Goal: Obtain resource: Download file/media

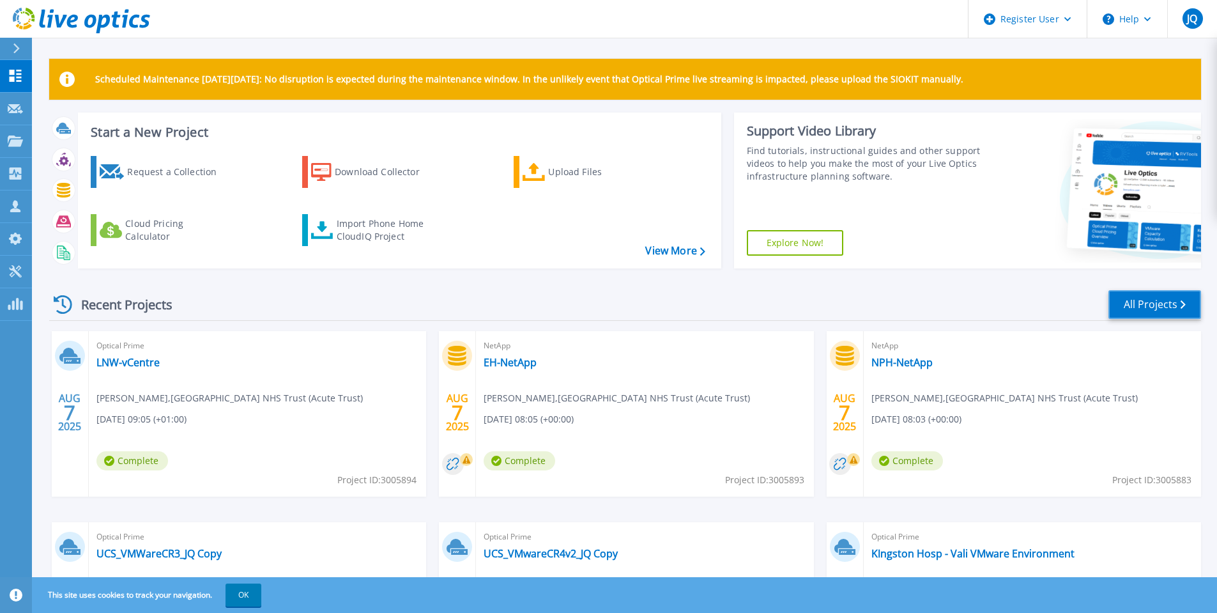
click at [1153, 307] on link "All Projects" at bounding box center [1154, 304] width 93 height 29
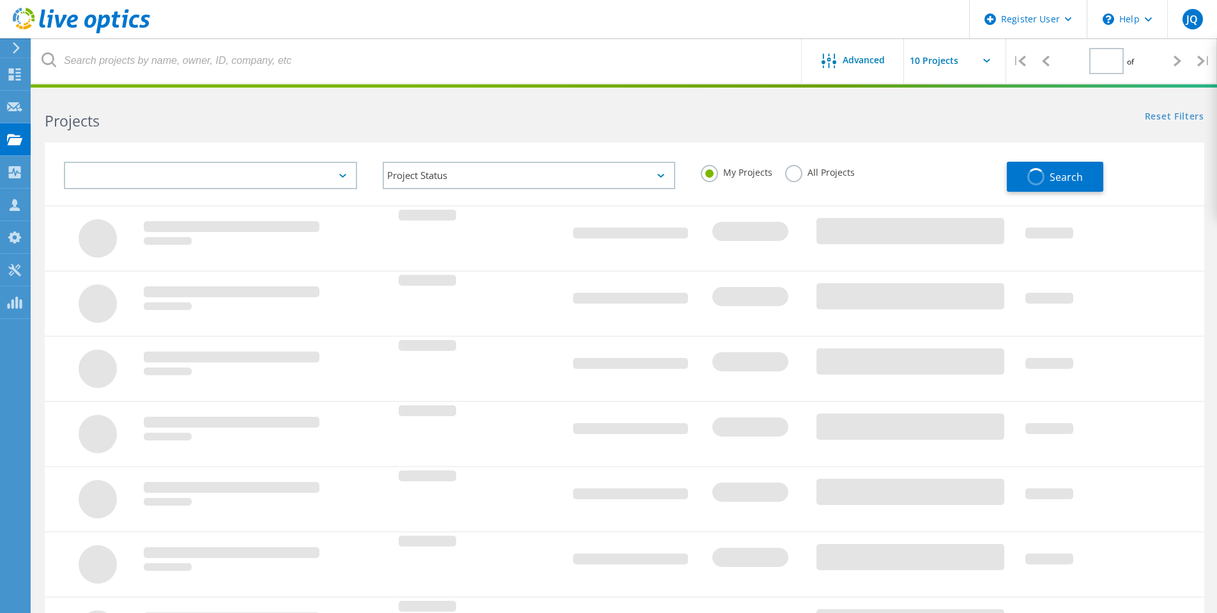
type input "1"
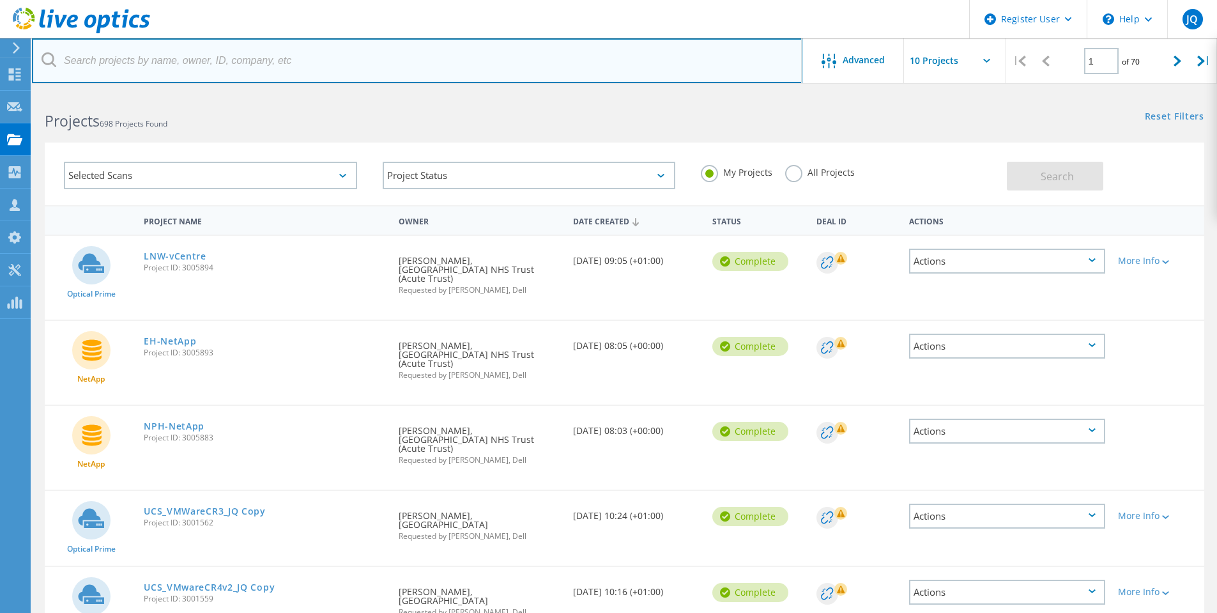
click at [147, 62] on input "text" at bounding box center [417, 60] width 770 height 45
type input "j"
type input "kent community"
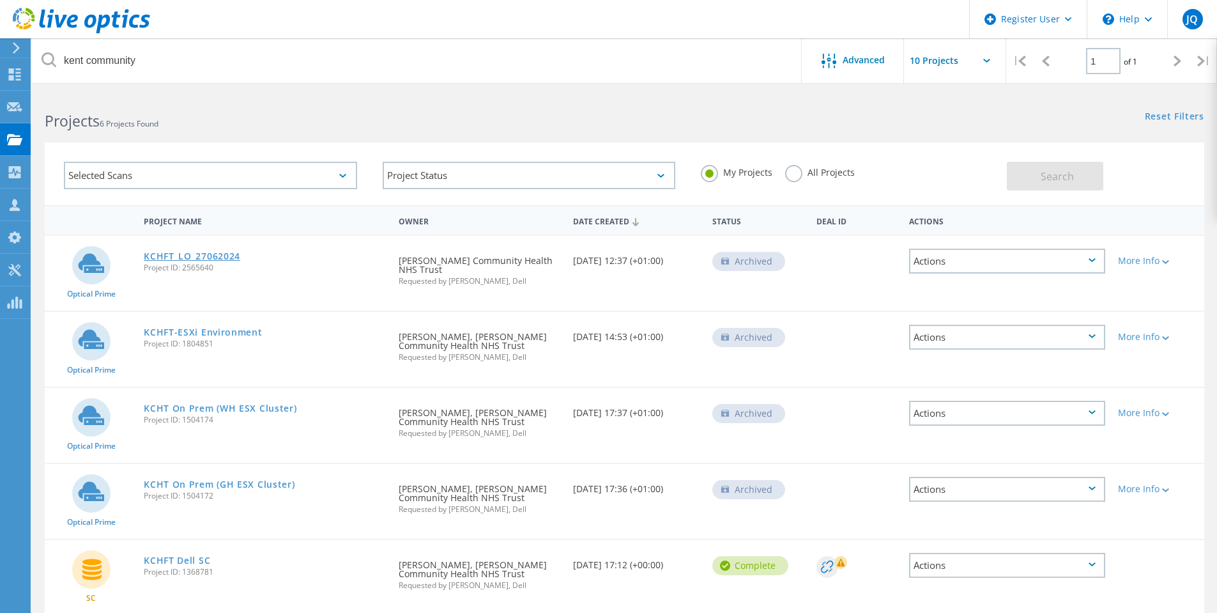
click at [213, 252] on link "KCHFT_LO_27062024" at bounding box center [192, 256] width 96 height 9
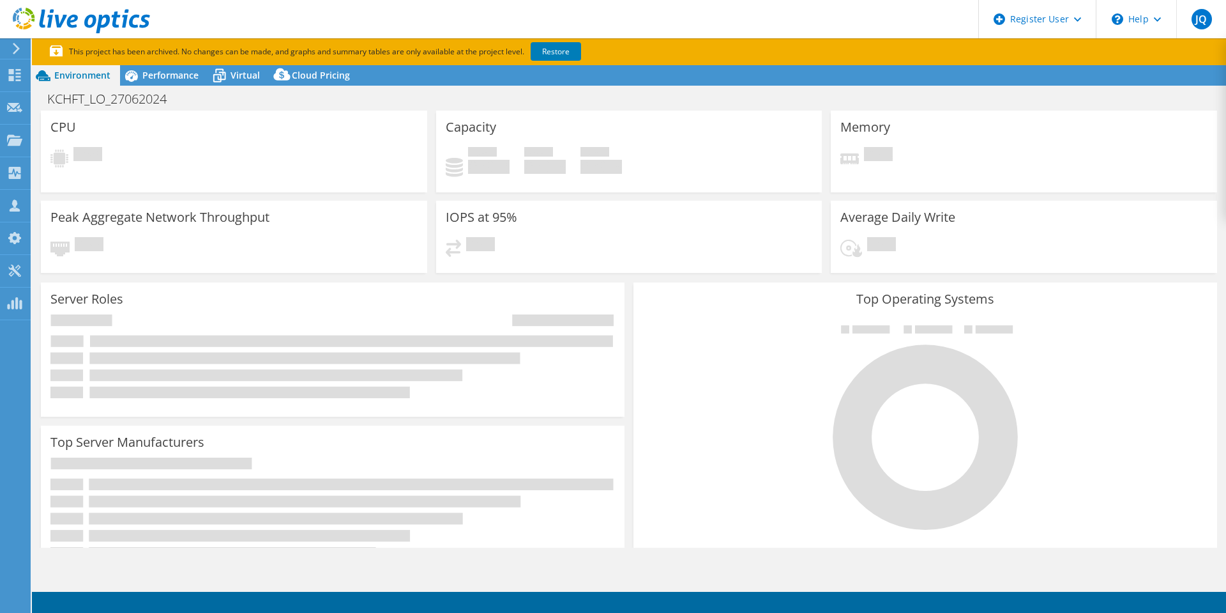
select select "EULondon"
select select "USD"
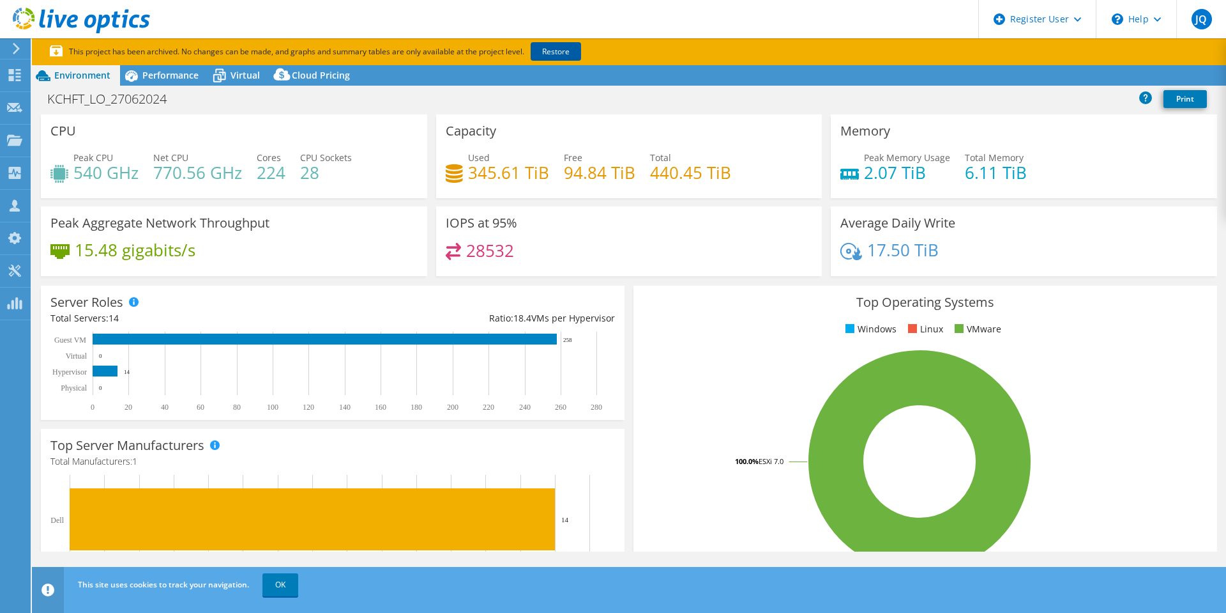
click at [567, 50] on link "Restore" at bounding box center [556, 51] width 50 height 19
click at [157, 76] on span "Performance" at bounding box center [170, 75] width 56 height 12
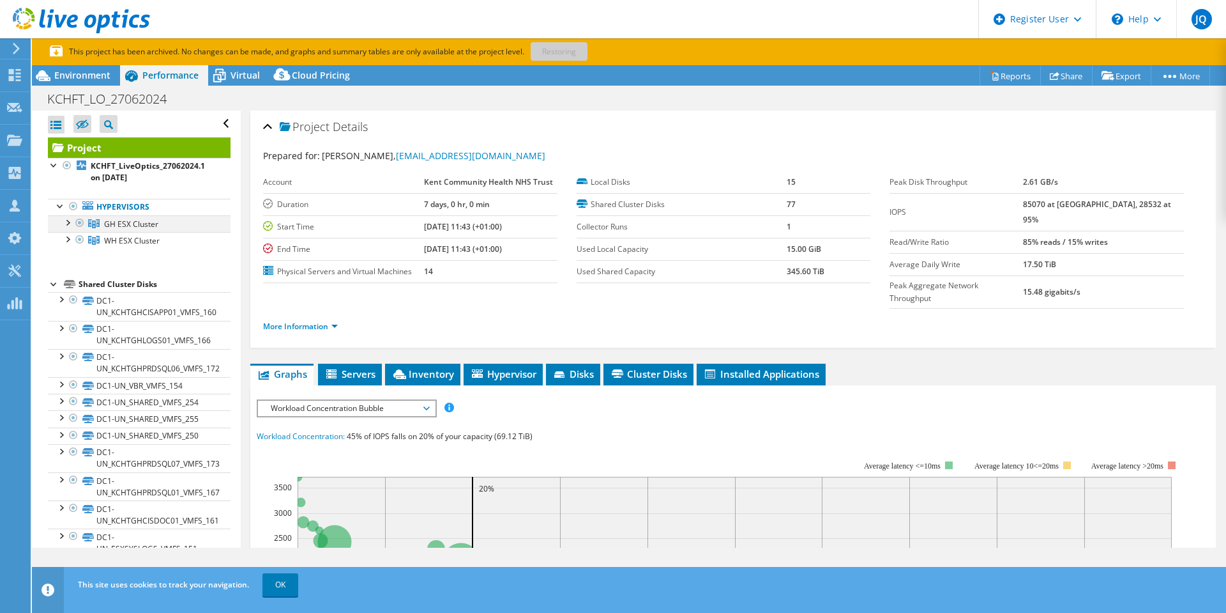
click at [71, 224] on div at bounding box center [67, 221] width 13 height 13
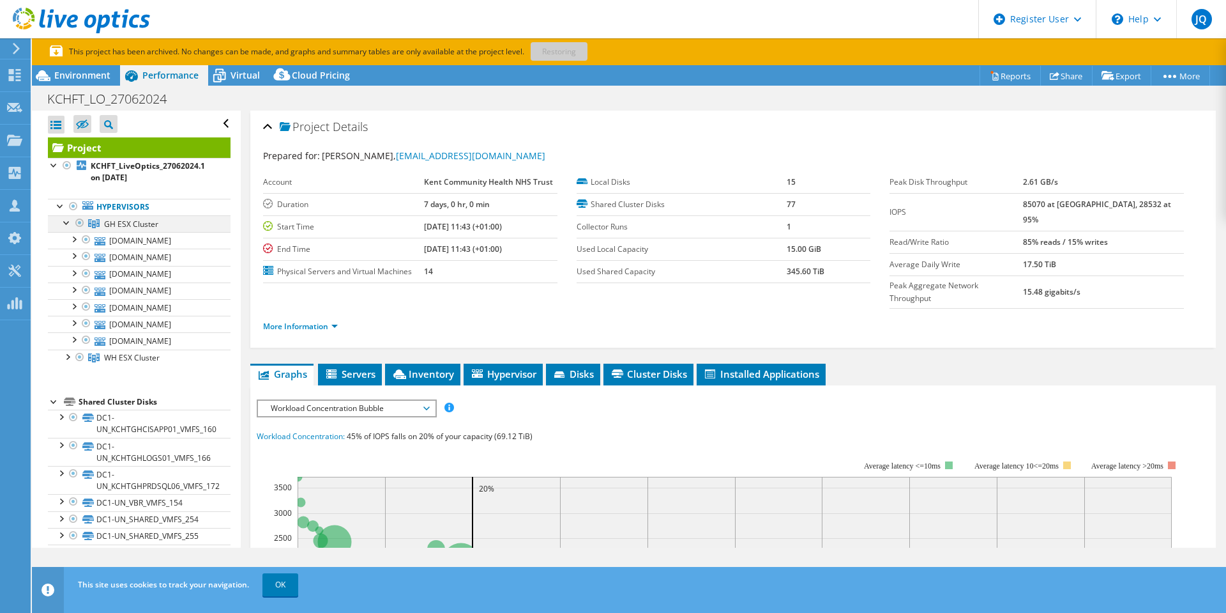
click at [71, 224] on div at bounding box center [67, 221] width 13 height 13
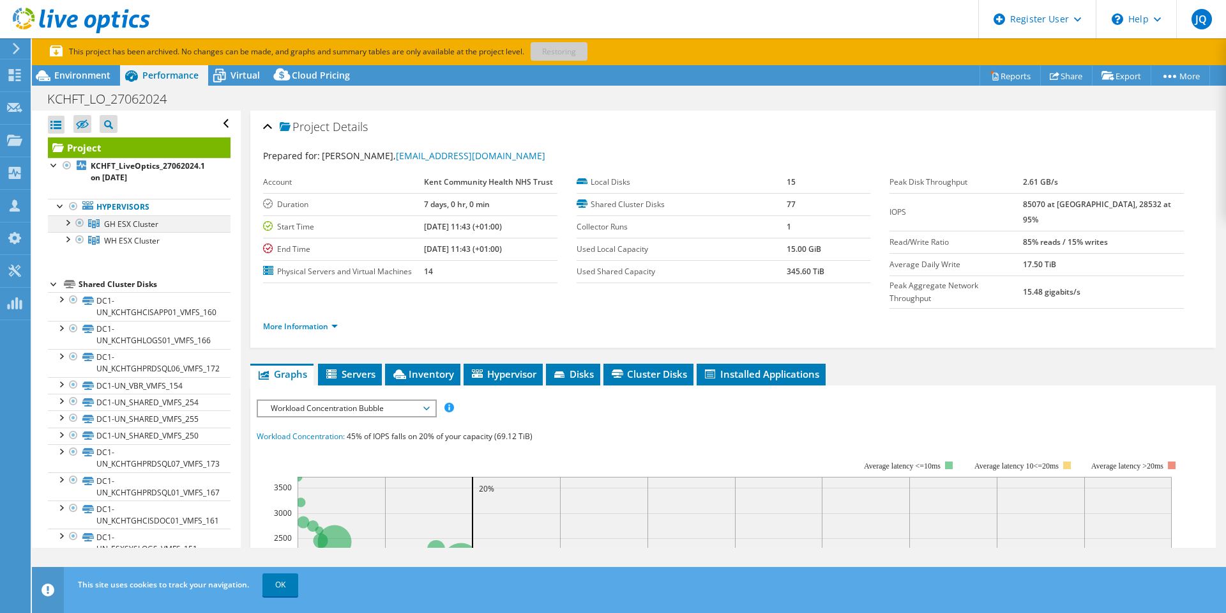
click at [70, 224] on div at bounding box center [67, 221] width 13 height 13
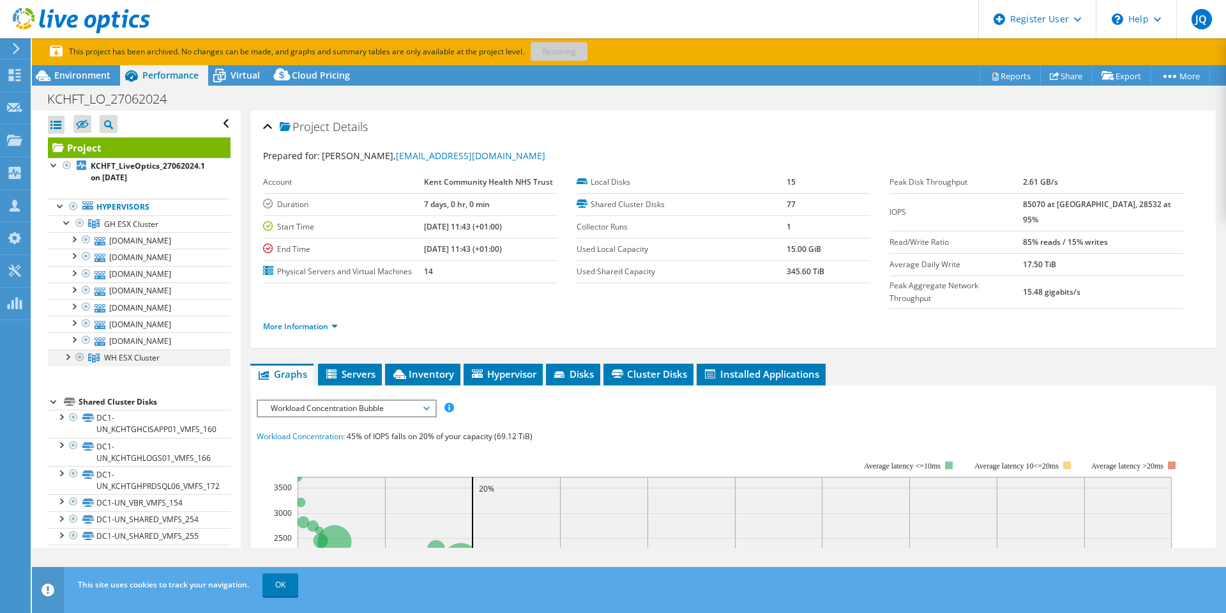
click at [70, 354] on div at bounding box center [67, 355] width 13 height 13
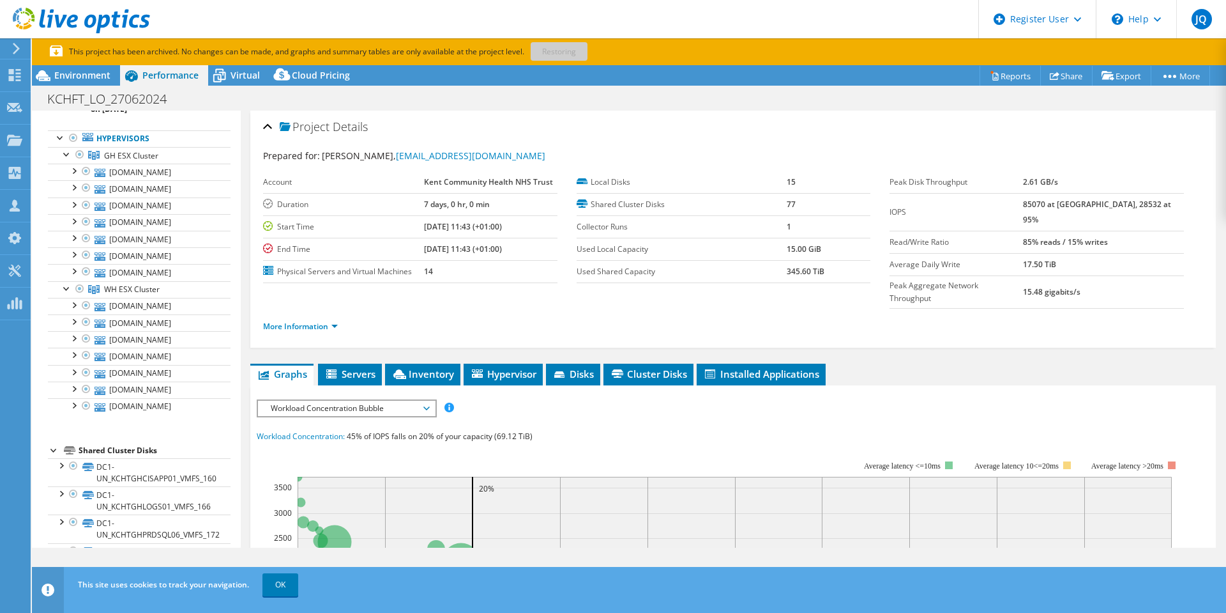
scroll to position [64, 0]
click at [418, 367] on span "Inventory" at bounding box center [423, 373] width 63 height 13
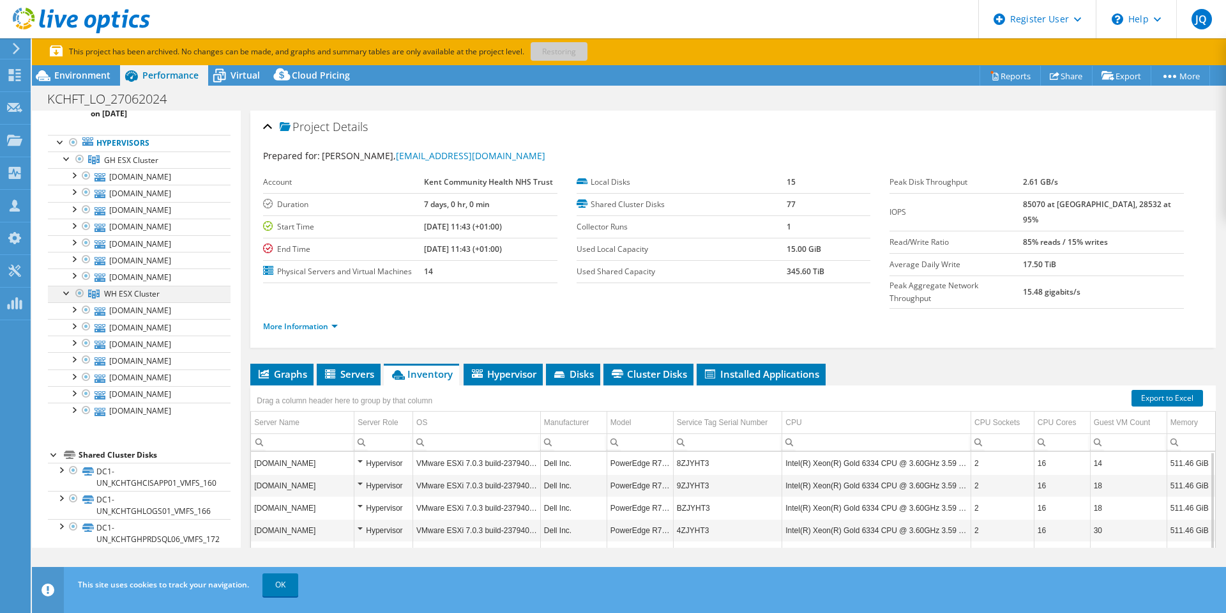
click at [80, 293] on div at bounding box center [79, 293] width 13 height 15
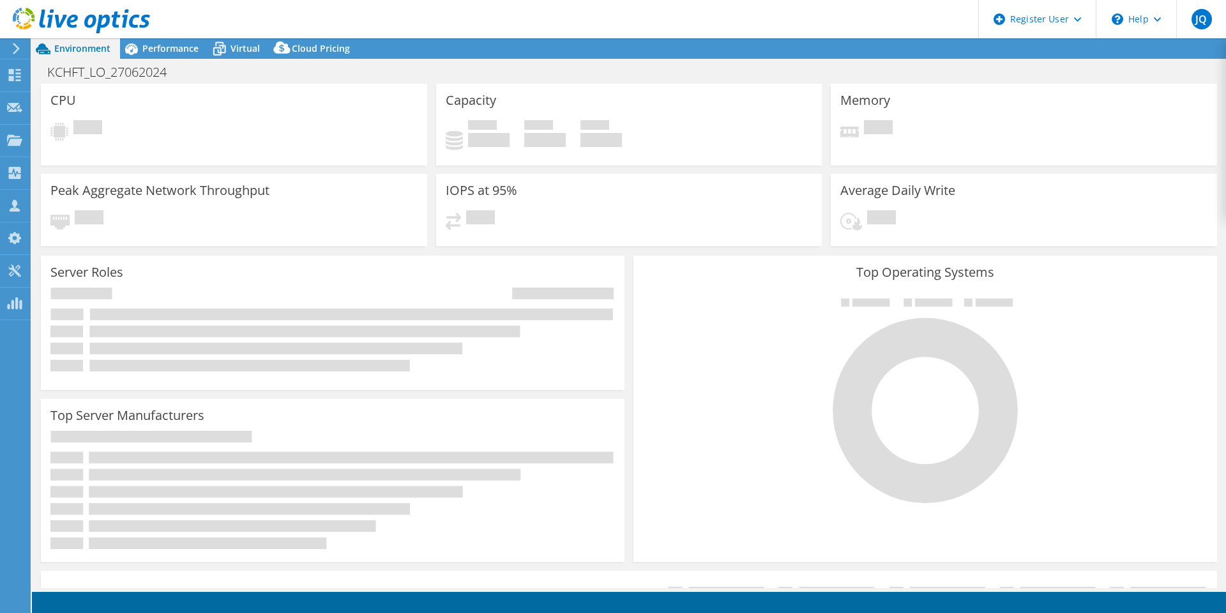
select select "EULondon"
select select "USD"
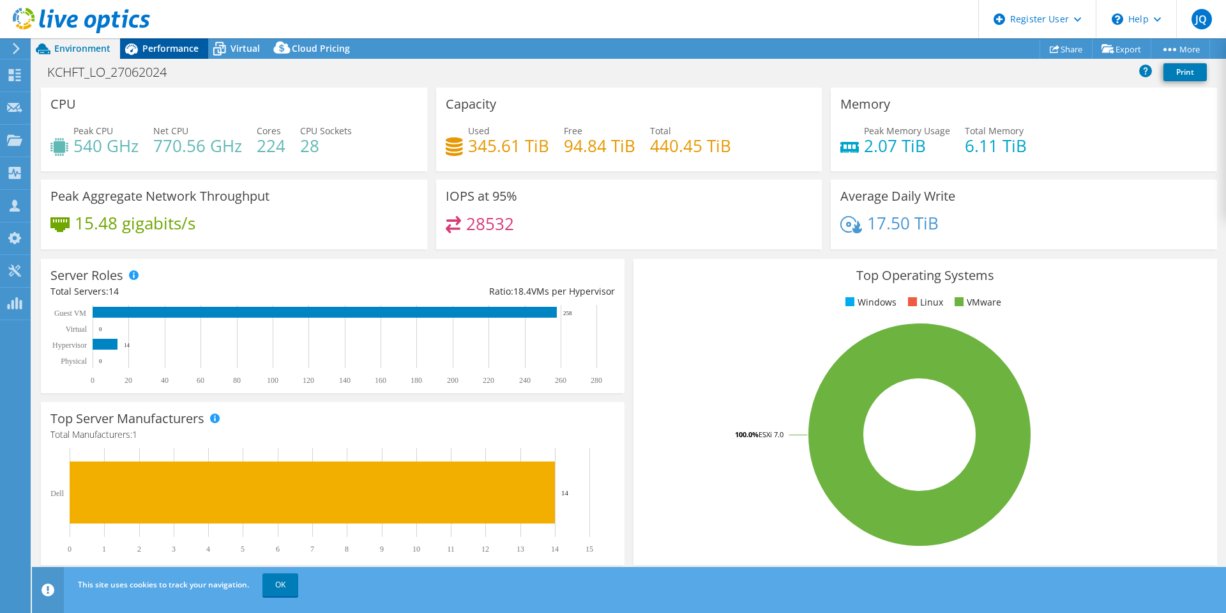
click at [161, 47] on span "Performance" at bounding box center [170, 48] width 56 height 12
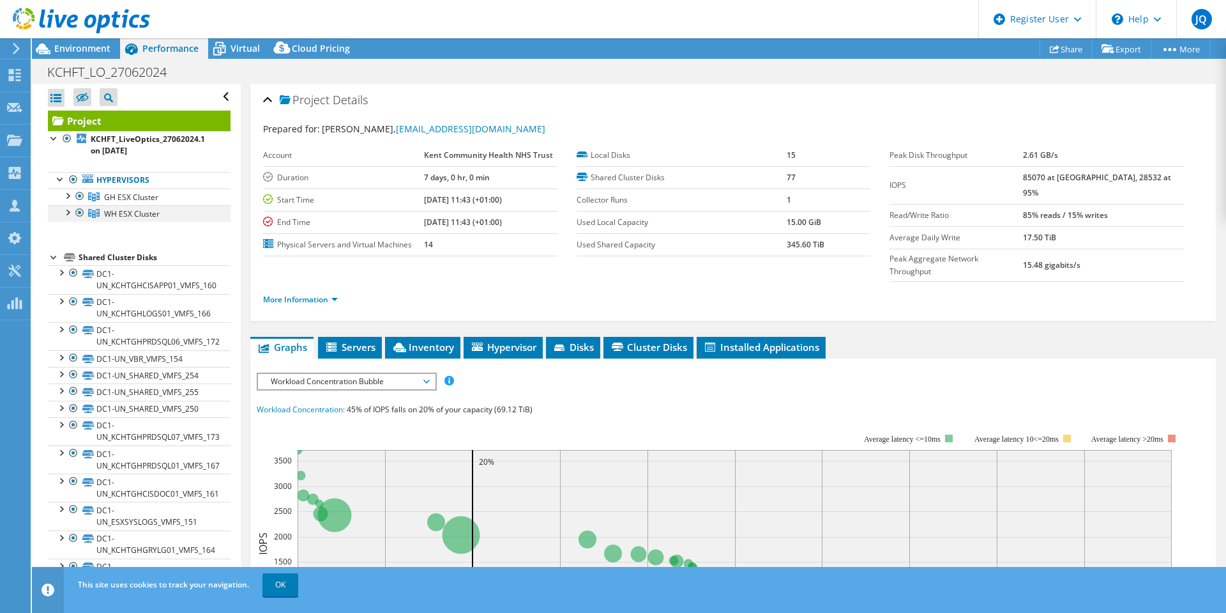
click at [81, 217] on div at bounding box center [79, 212] width 13 height 15
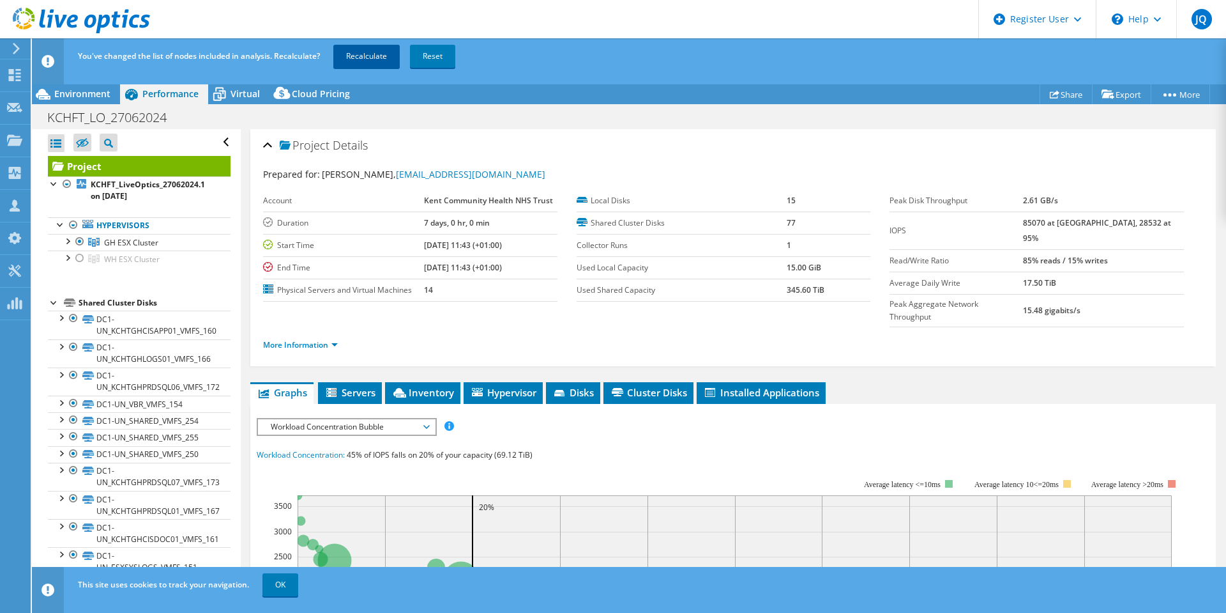
click at [370, 51] on link "Recalculate" at bounding box center [366, 56] width 66 height 23
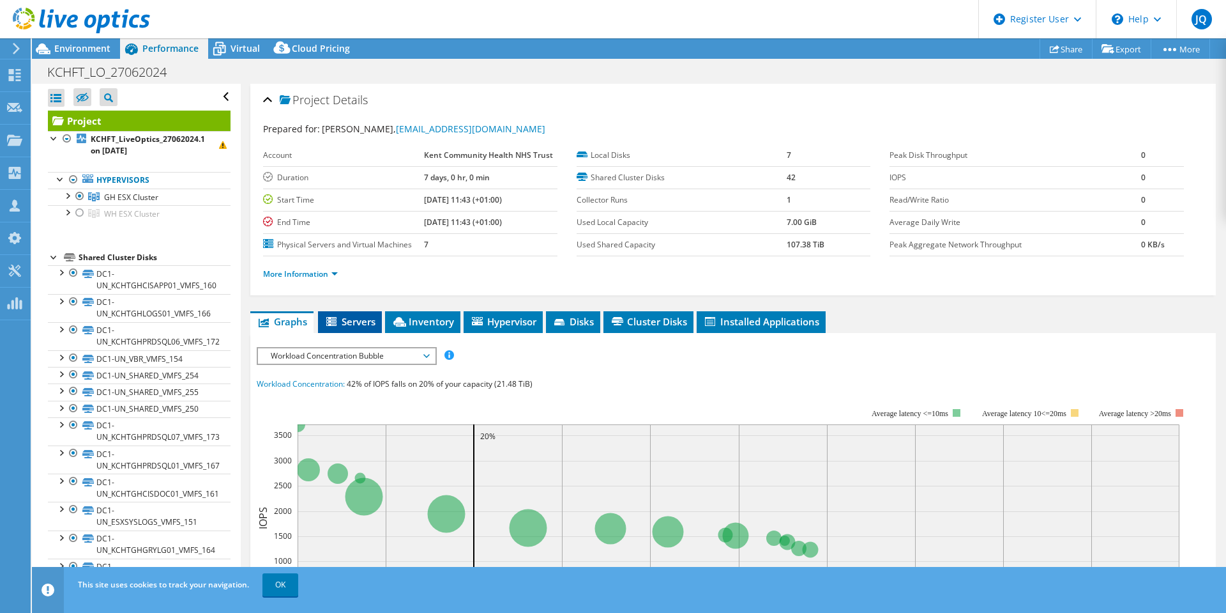
click at [345, 319] on span "Servers" at bounding box center [349, 321] width 51 height 13
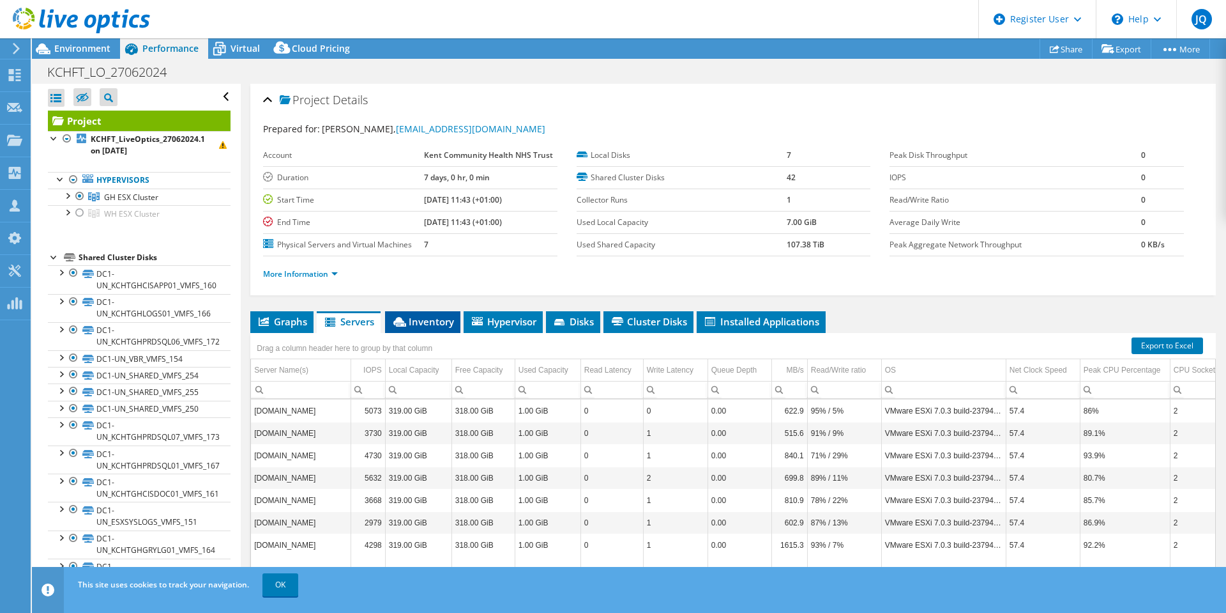
click at [440, 330] on li "Inventory" at bounding box center [422, 322] width 75 height 22
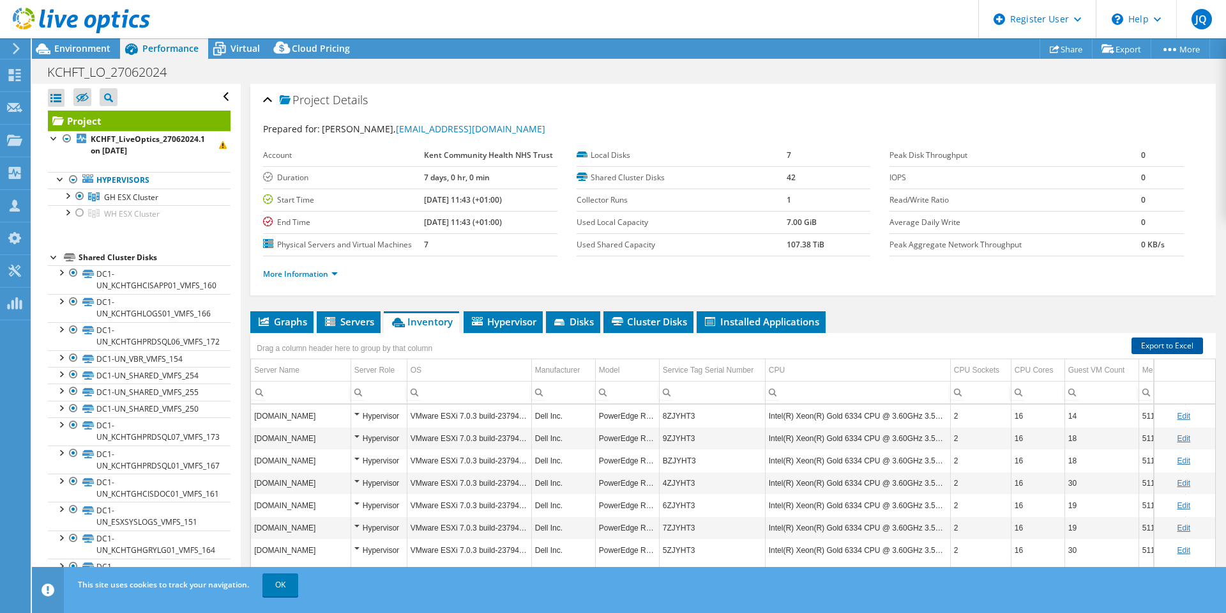
click at [1158, 343] on link "Export to Excel" at bounding box center [1168, 345] width 72 height 17
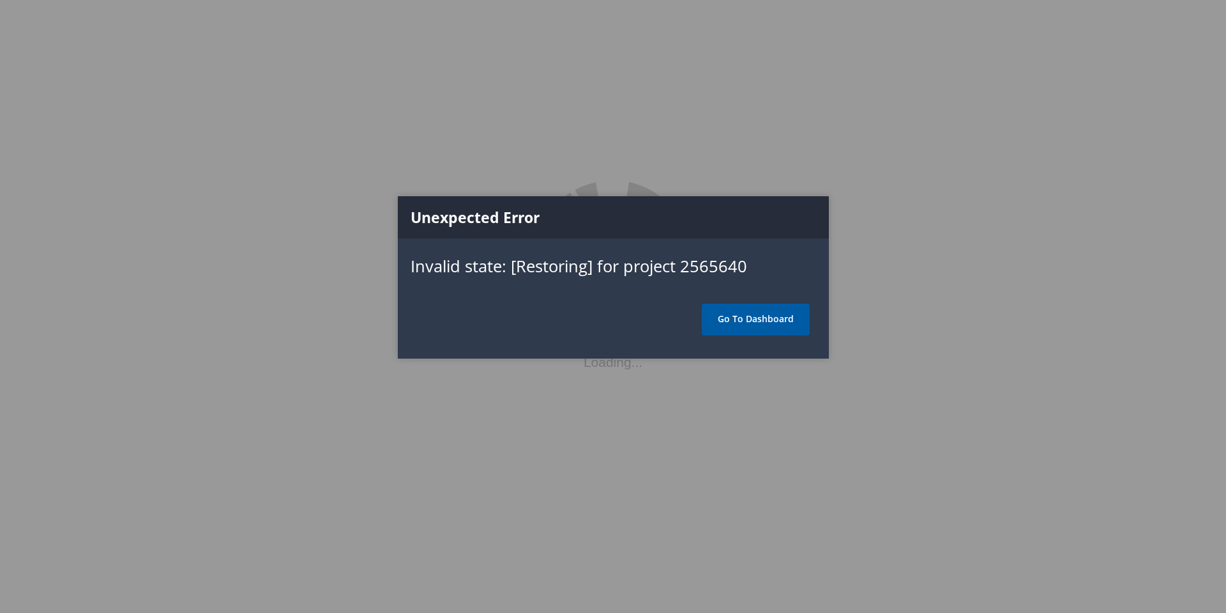
click at [768, 327] on link "Go To Dashboard" at bounding box center [756, 319] width 108 height 32
click at [737, 328] on link "Go To Dashboard" at bounding box center [756, 319] width 108 height 32
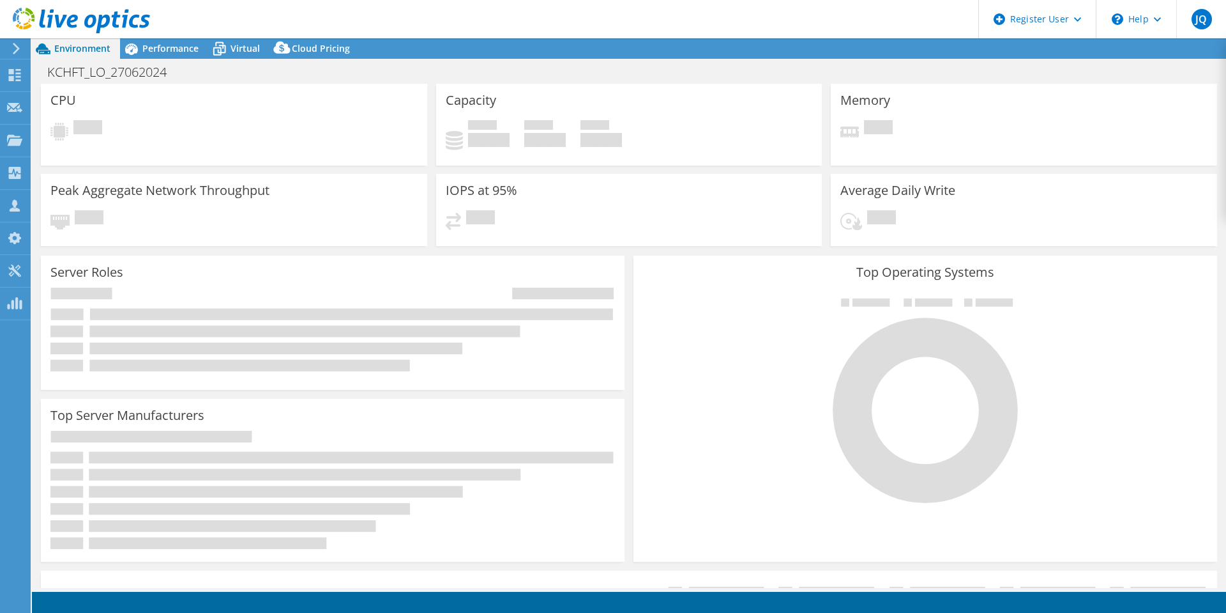
select select "USD"
select select "EULondon"
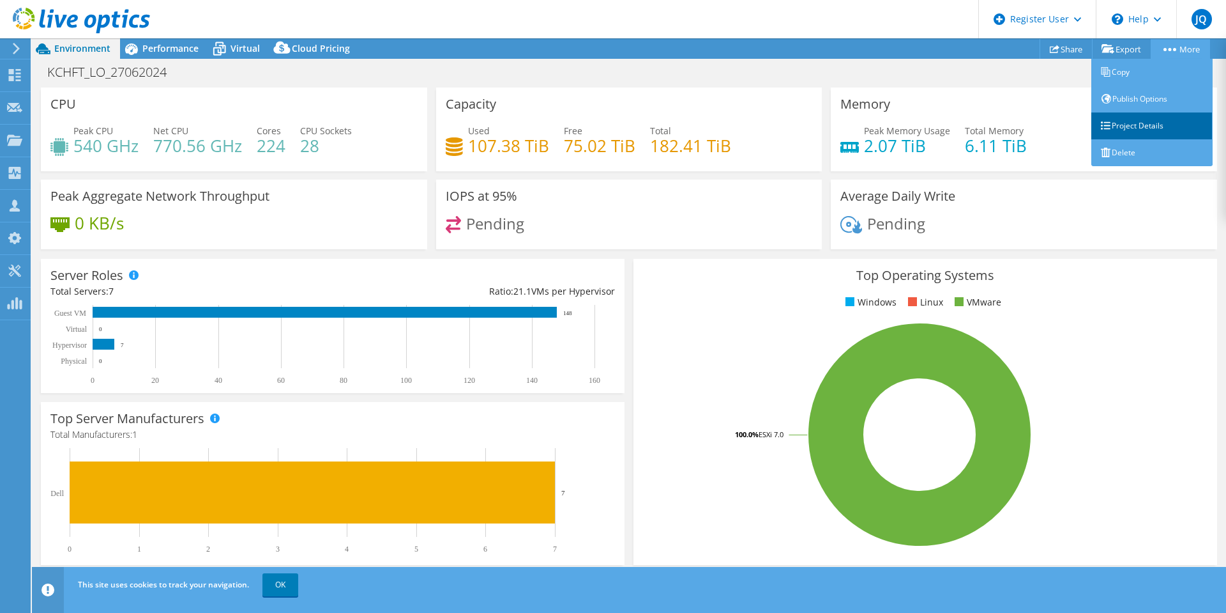
click at [1139, 121] on link "Project Details" at bounding box center [1152, 125] width 121 height 27
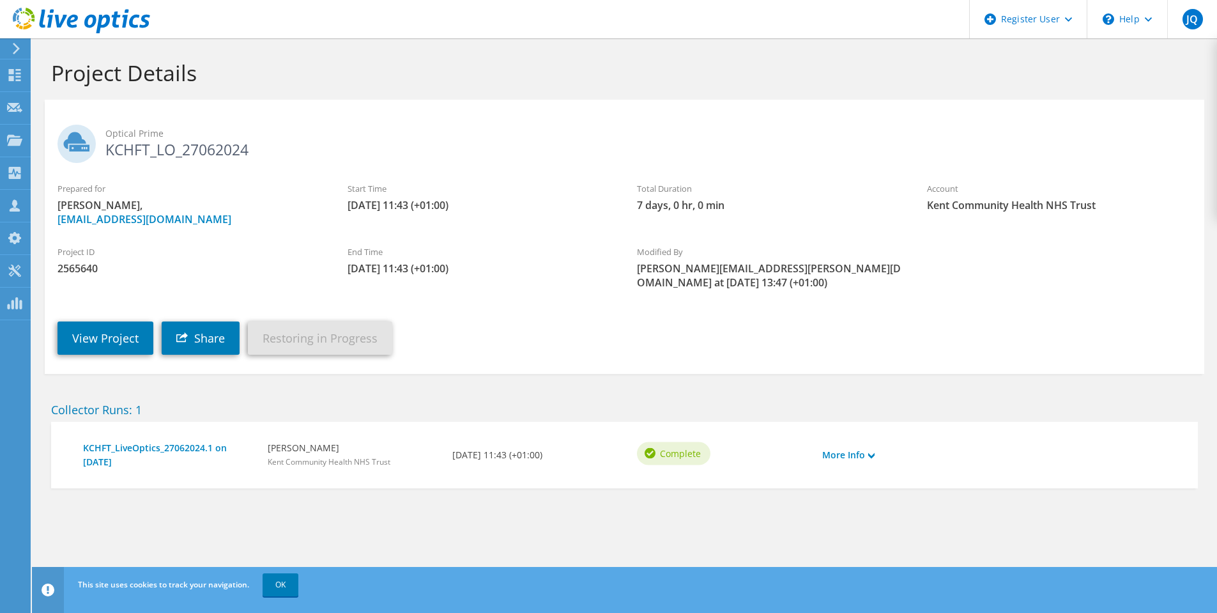
click at [70, 266] on span "2565640" at bounding box center [189, 268] width 264 height 14
copy span "2565640"
click at [17, 76] on use at bounding box center [15, 75] width 12 height 12
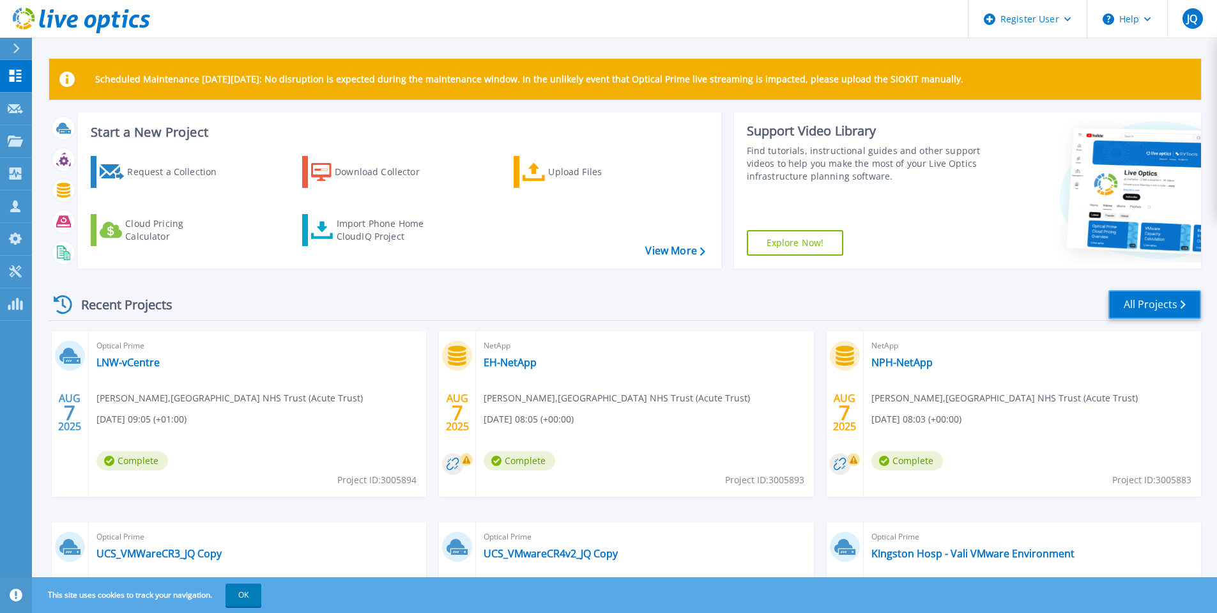
click at [1152, 306] on link "All Projects" at bounding box center [1154, 304] width 93 height 29
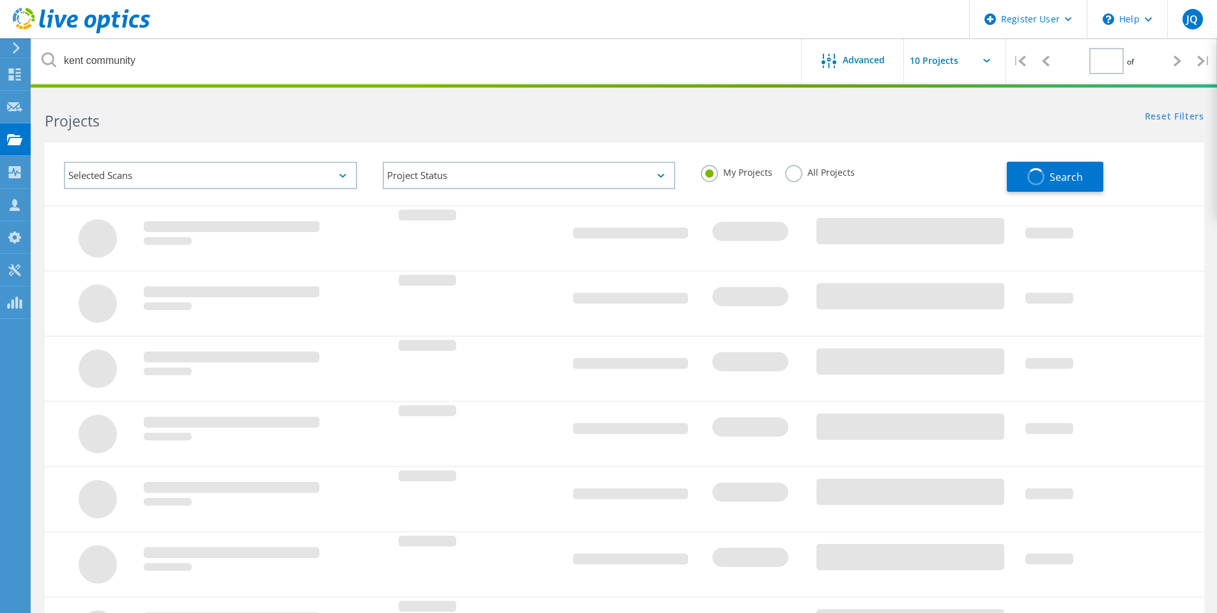
type input "1"
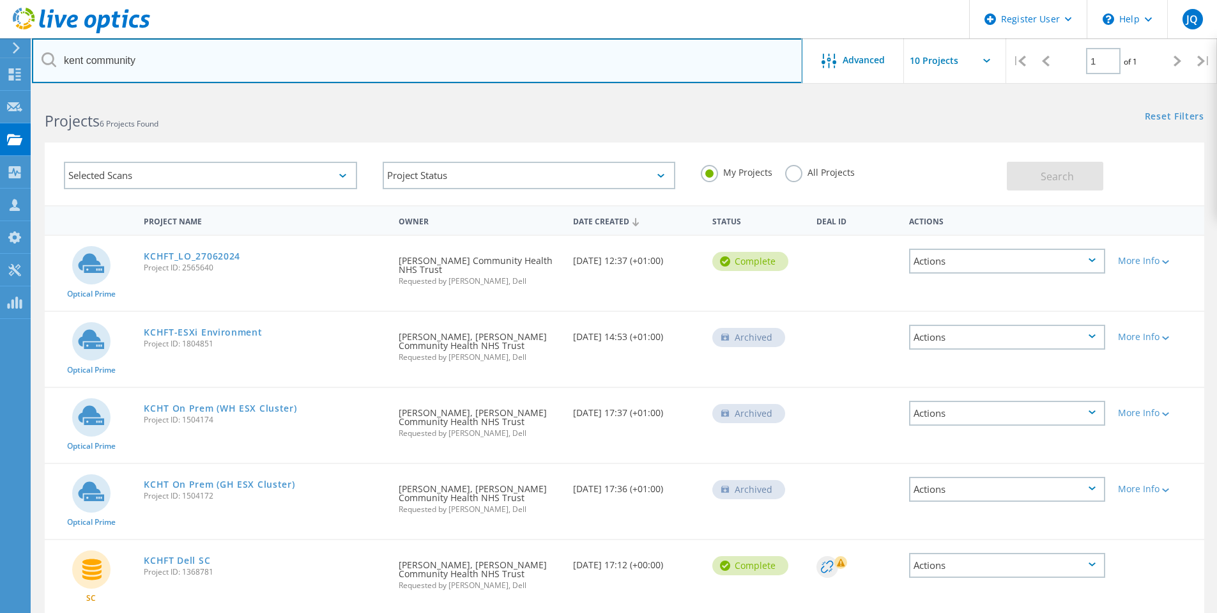
drag, startPoint x: 179, startPoint y: 60, endPoint x: -97, endPoint y: 45, distance: 276.3
click at [0, 45] on html "Register User \n Help Explore Helpful Articles Contact Support JQ Dell User [PE…" at bounding box center [608, 365] width 1217 height 731
paste input "2565640"
type input "2565640"
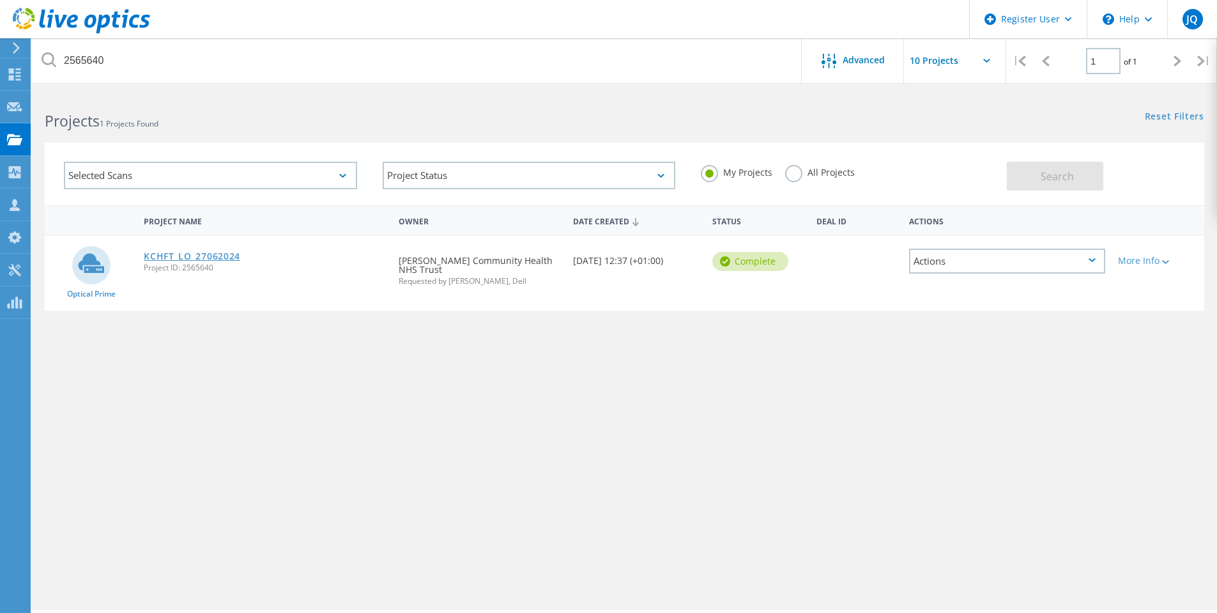
click at [165, 259] on link "KCHFT_LO_27062024" at bounding box center [192, 256] width 96 height 9
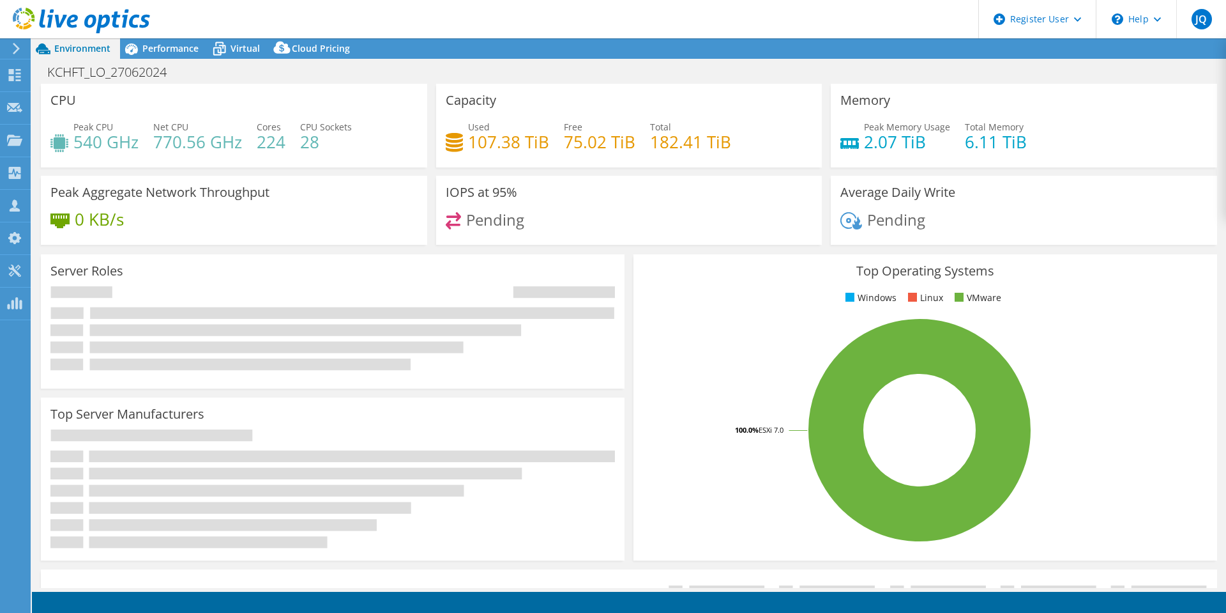
select select "EULondon"
select select "USD"
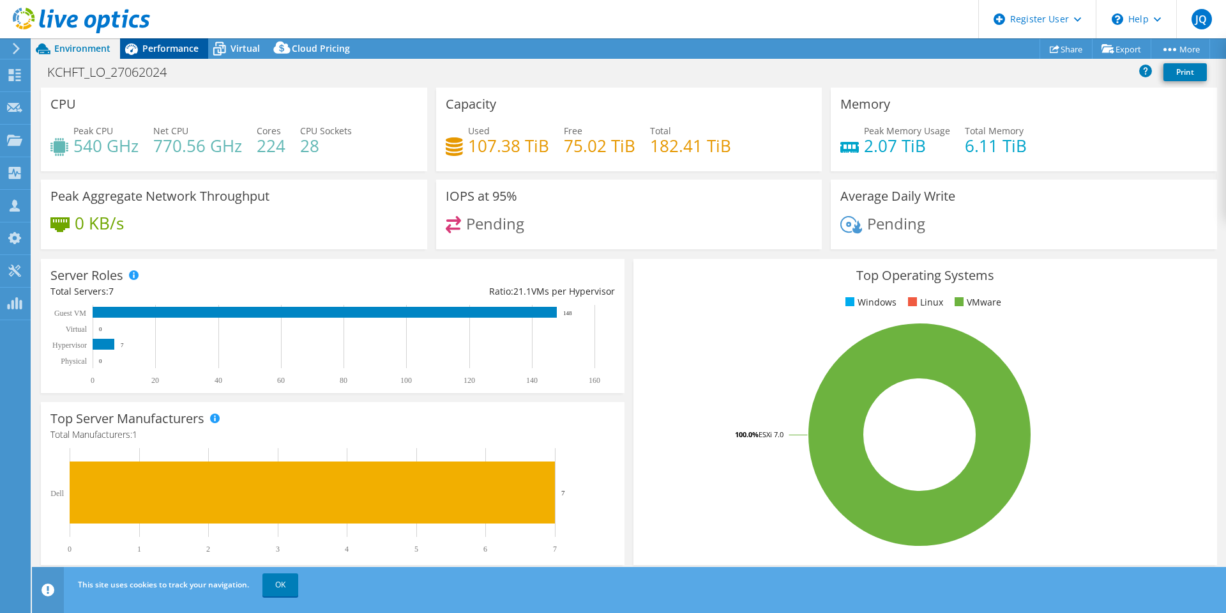
click at [181, 41] on div "Performance" at bounding box center [164, 48] width 88 height 20
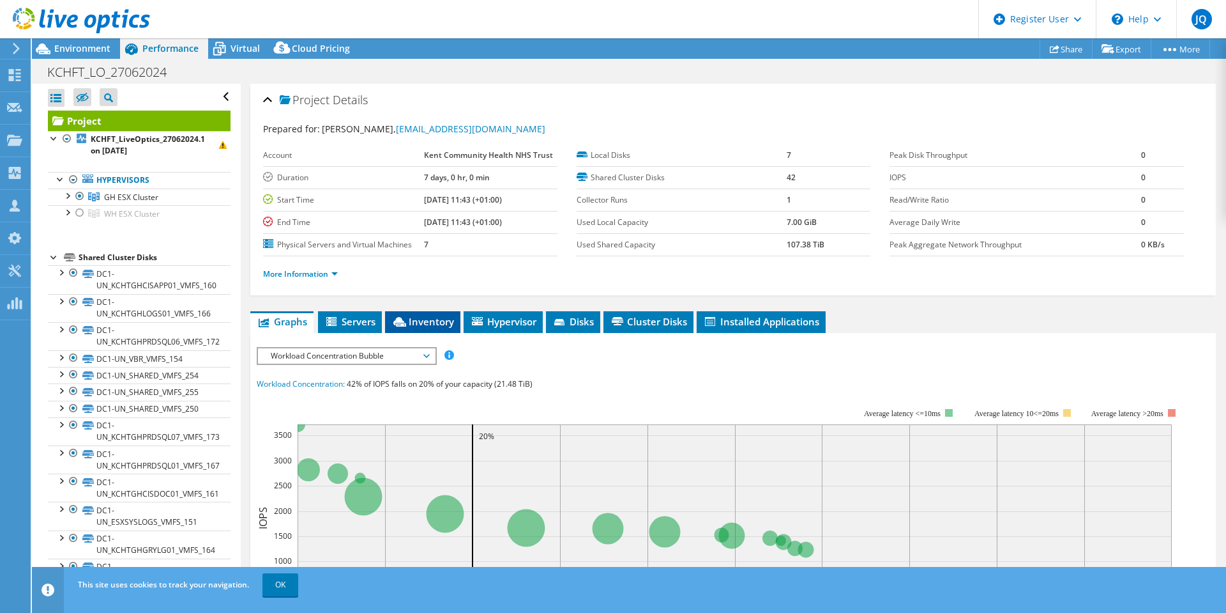
click at [417, 316] on span "Inventory" at bounding box center [423, 321] width 63 height 13
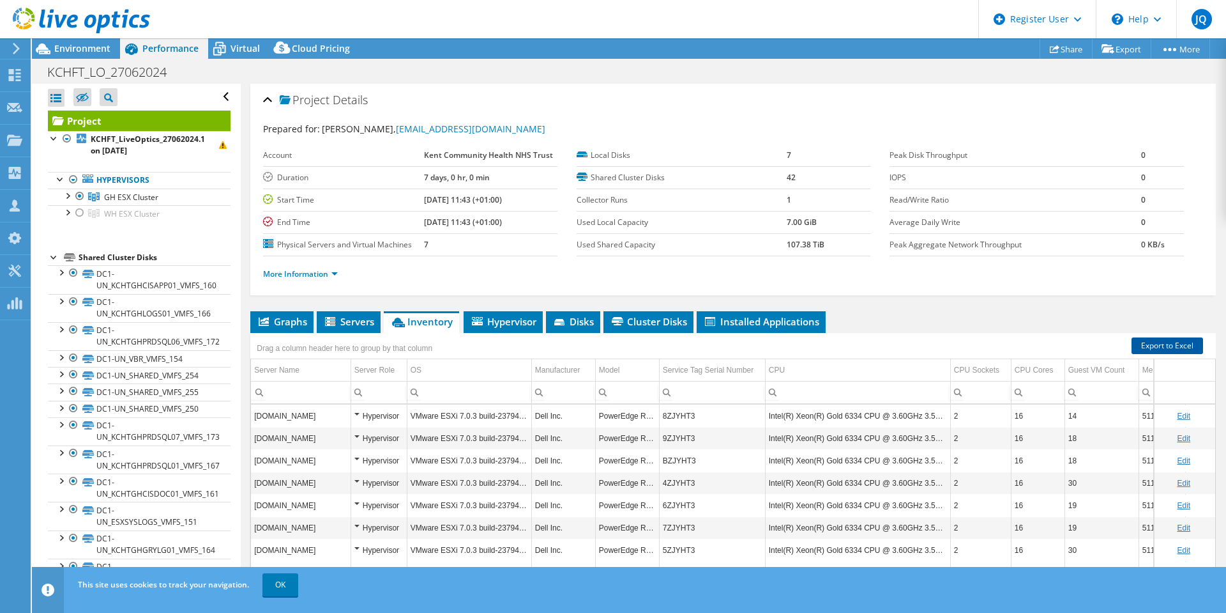
click at [1145, 344] on link "Export to Excel" at bounding box center [1168, 345] width 72 height 17
click at [559, 553] on td "Dell Inc." at bounding box center [563, 549] width 64 height 22
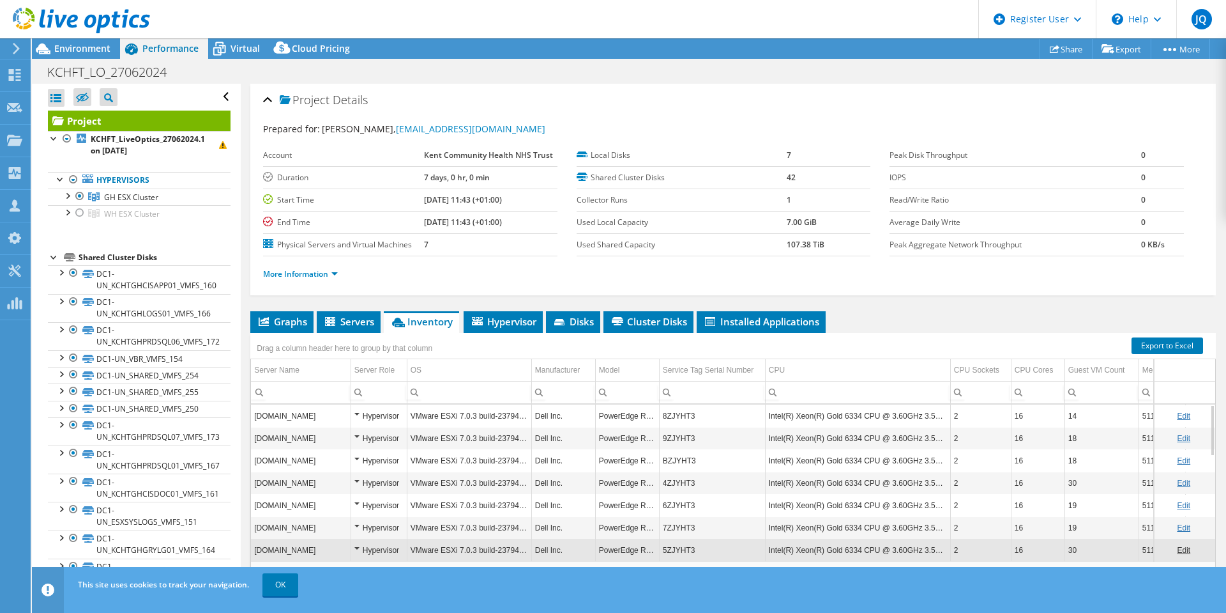
click at [611, 17] on header "JQ Dell User James Quigley James.Quigley@dell.com Dell My Profile Log Out \n He…" at bounding box center [613, 19] width 1226 height 38
click at [1161, 342] on link "Export to Excel" at bounding box center [1168, 345] width 72 height 17
click at [1166, 348] on link "Export to Excel" at bounding box center [1168, 345] width 72 height 17
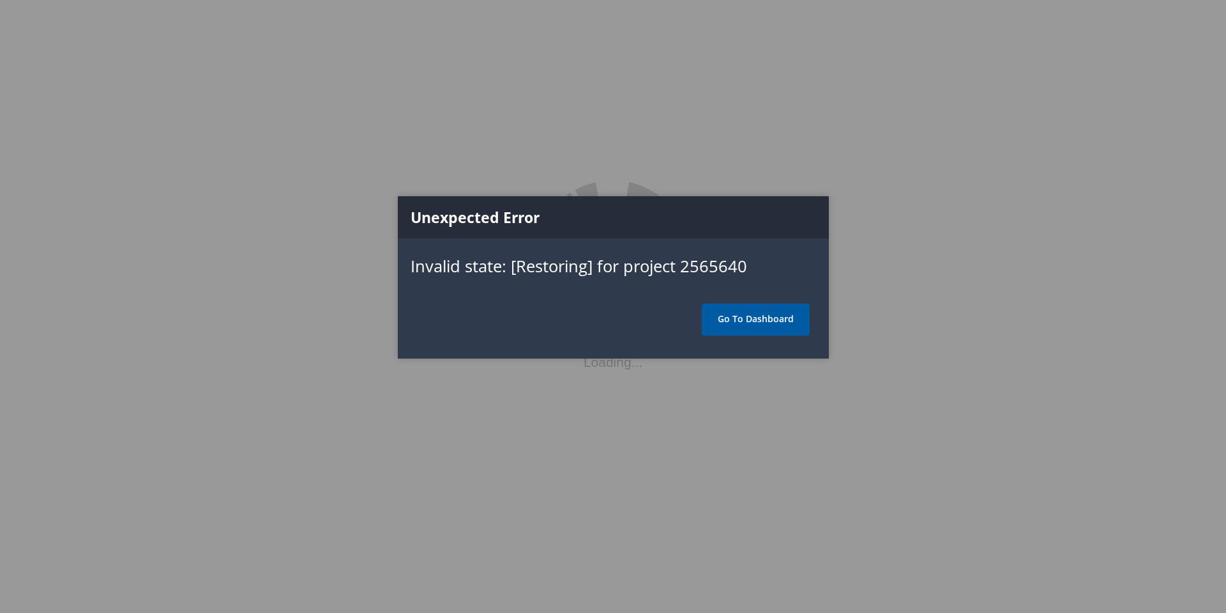
click at [755, 323] on link "Go To Dashboard" at bounding box center [756, 319] width 108 height 32
click at [747, 314] on link "Go To Dashboard" at bounding box center [756, 319] width 108 height 32
click at [717, 339] on div "Unexpected Error Invalid state: [Restoring] for project 2565640 Go To Dashboard" at bounding box center [613, 277] width 431 height 163
click at [721, 321] on link "Go To Dashboard" at bounding box center [756, 319] width 108 height 32
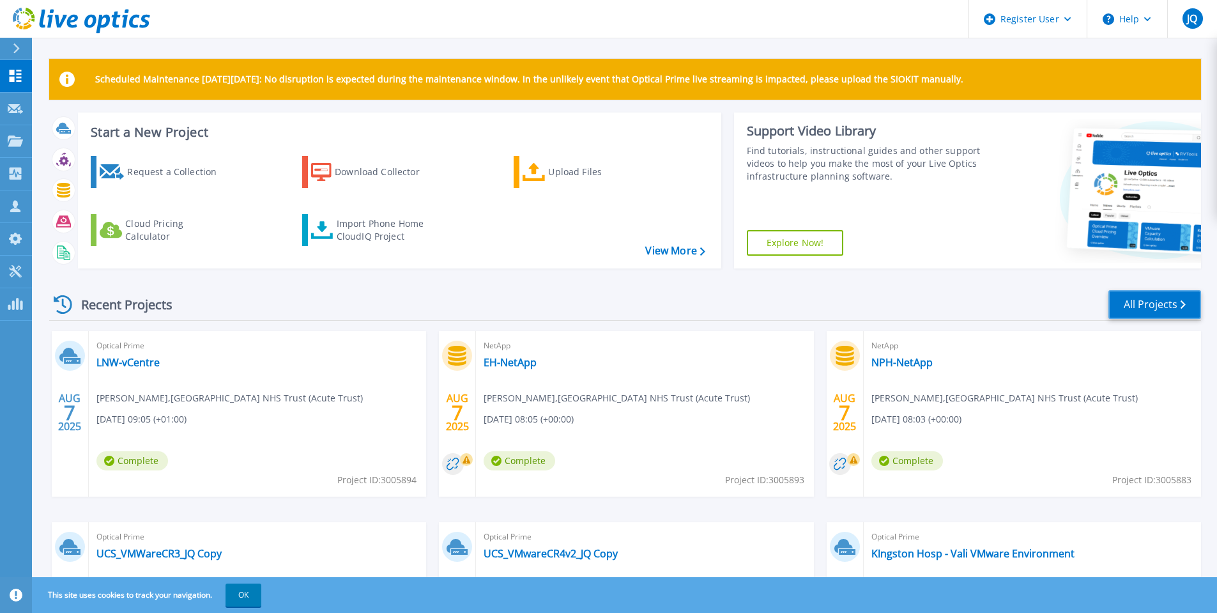
click at [1157, 311] on link "All Projects" at bounding box center [1154, 304] width 93 height 29
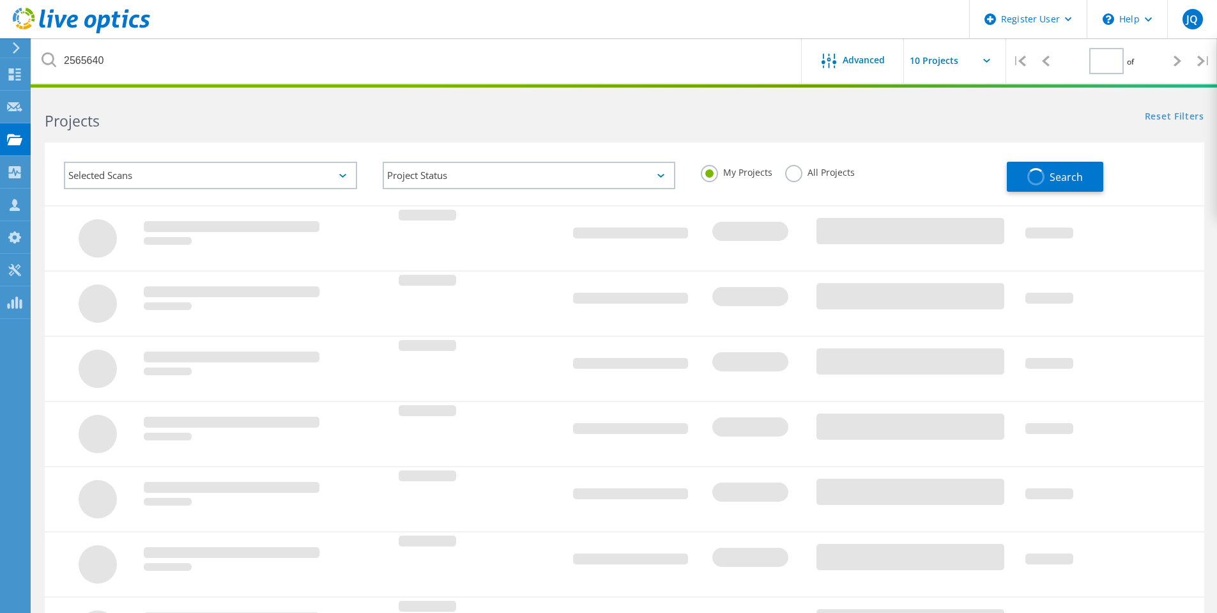
type input "1"
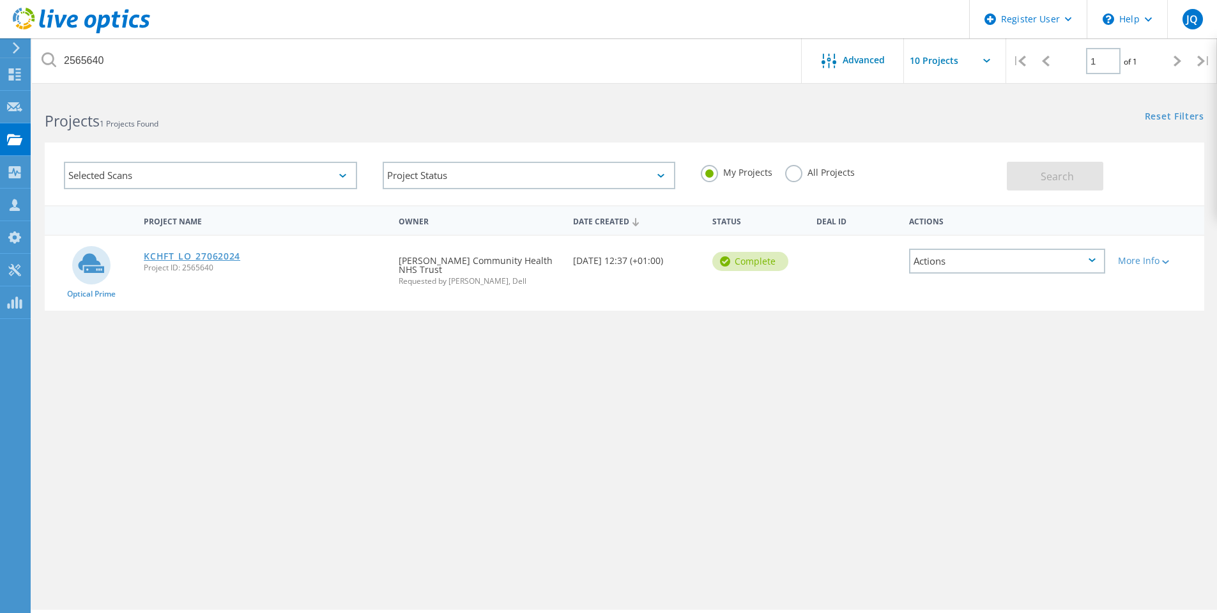
click at [158, 259] on link "KCHFT_LO_27062024" at bounding box center [192, 256] width 96 height 9
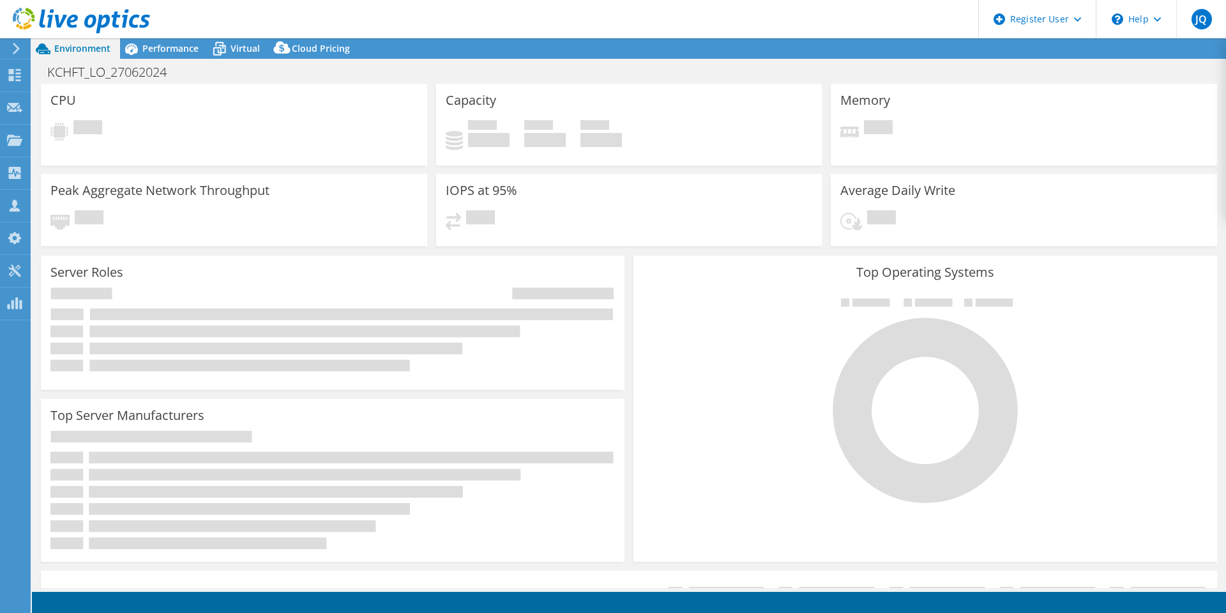
select select "USD"
select select "EULondon"
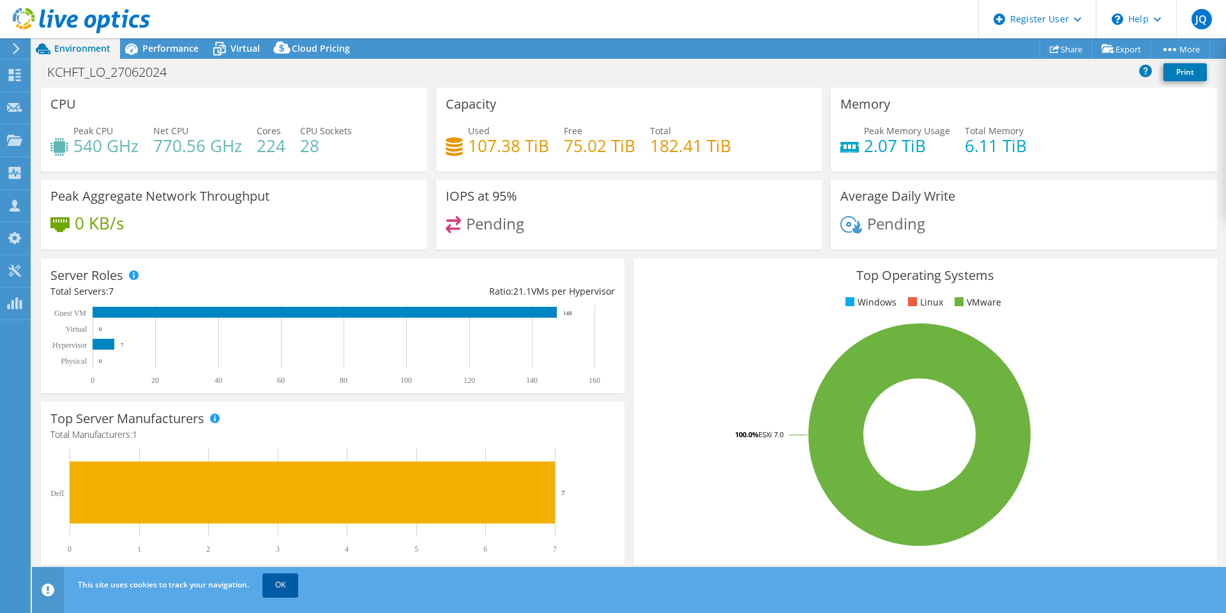
click at [291, 593] on link "OK" at bounding box center [281, 584] width 36 height 23
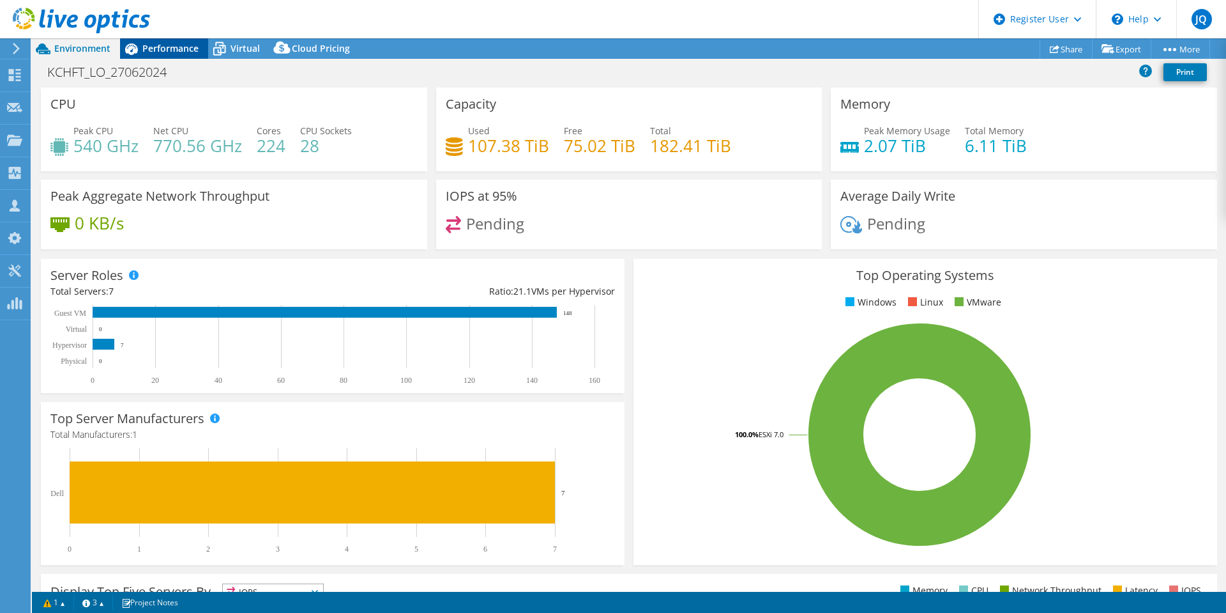
click at [182, 52] on span "Performance" at bounding box center [170, 48] width 56 height 12
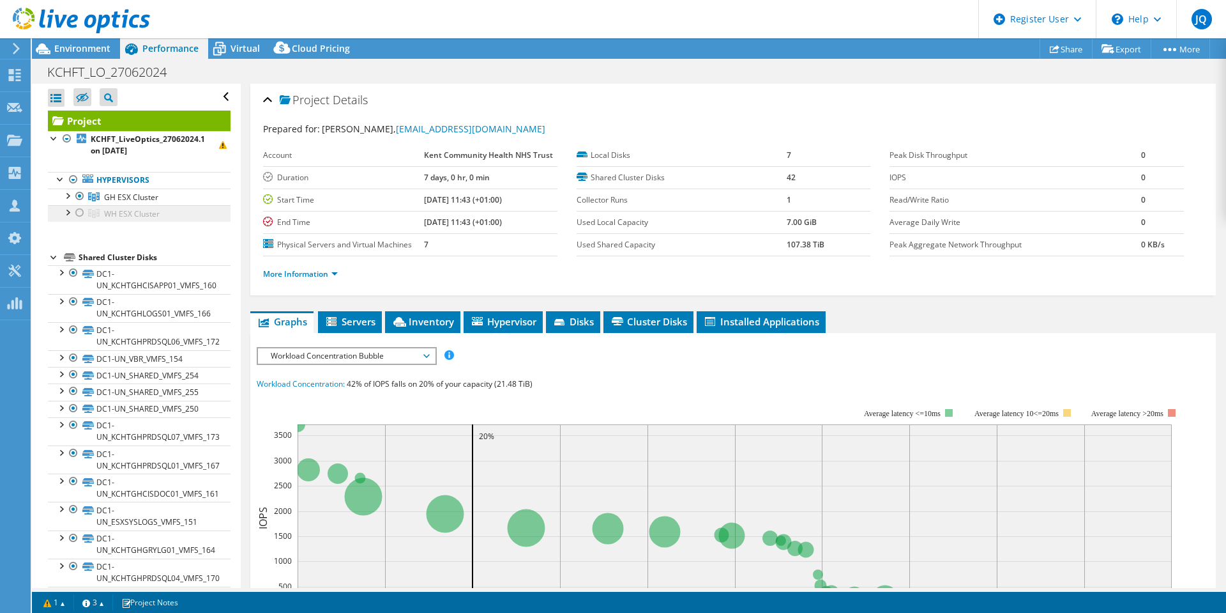
click at [119, 212] on span "WH ESX Cluster" at bounding box center [132, 213] width 56 height 11
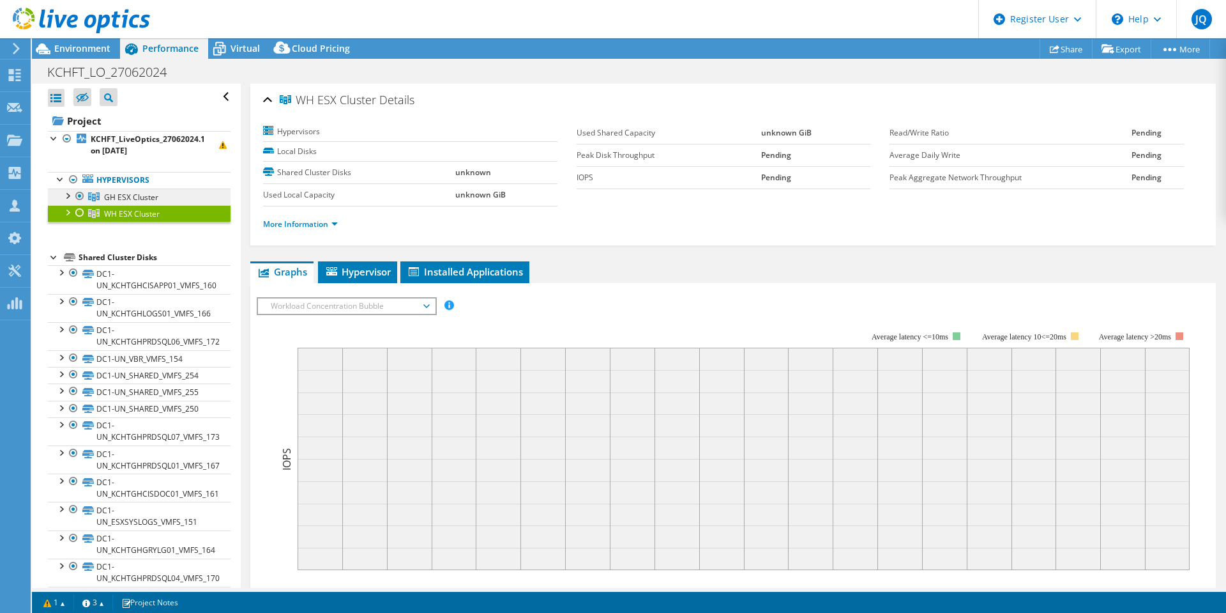
click at [125, 196] on span "GH ESX Cluster" at bounding box center [131, 197] width 54 height 11
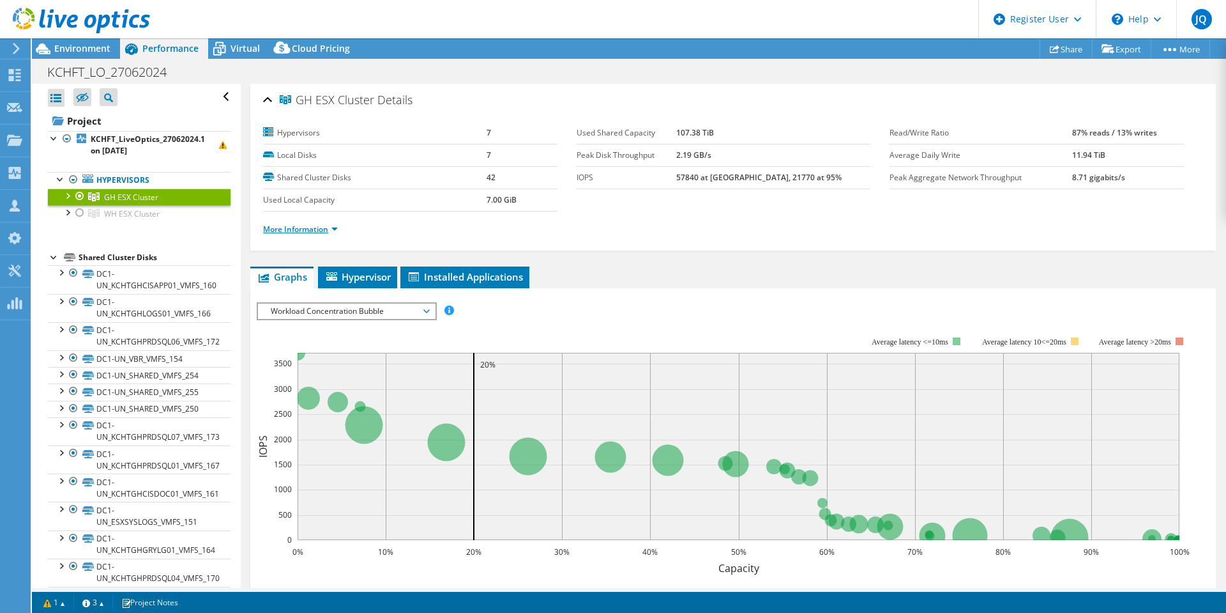
click at [330, 231] on link "More Information" at bounding box center [300, 229] width 75 height 11
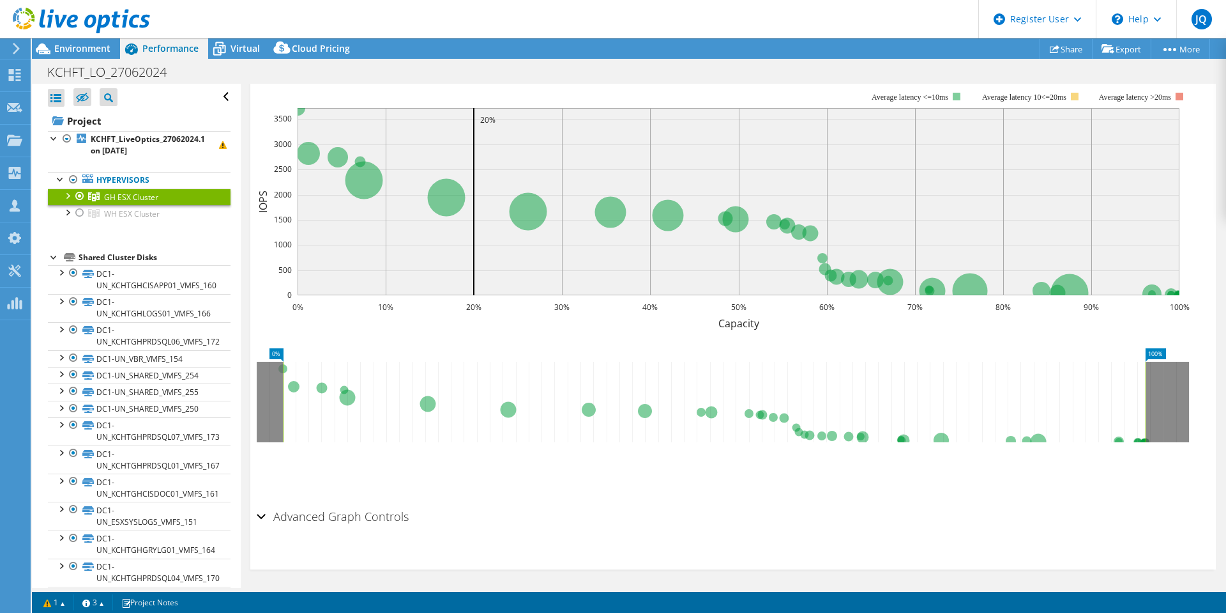
scroll to position [538, 0]
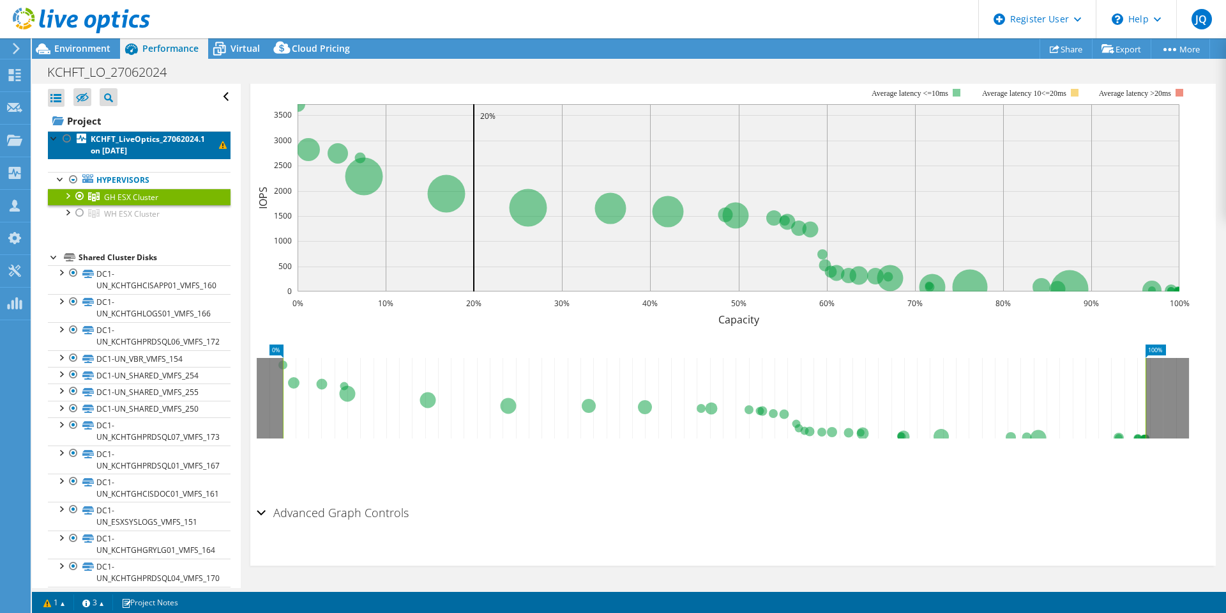
click at [219, 143] on span at bounding box center [223, 145] width 8 height 8
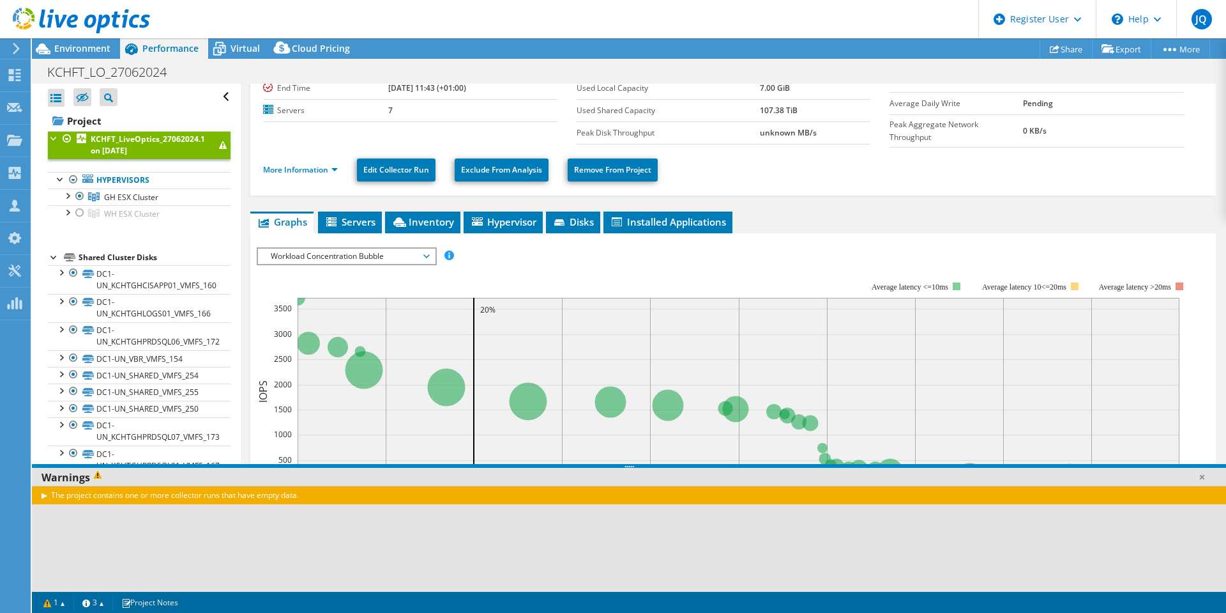
scroll to position [0, 0]
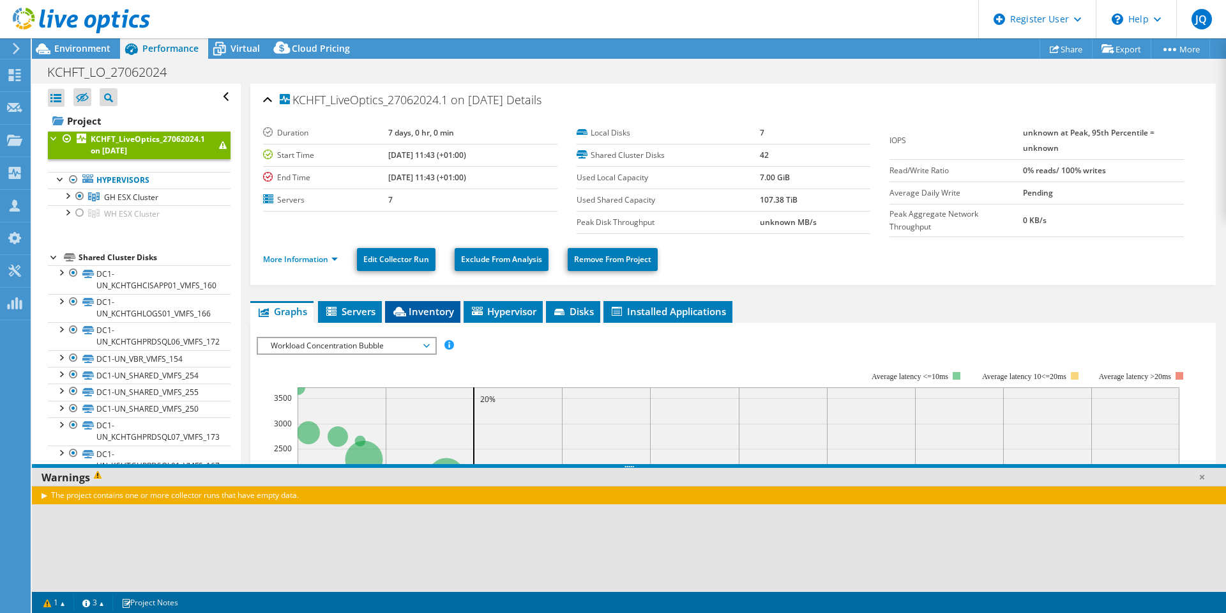
click at [413, 314] on span "Inventory" at bounding box center [423, 311] width 63 height 13
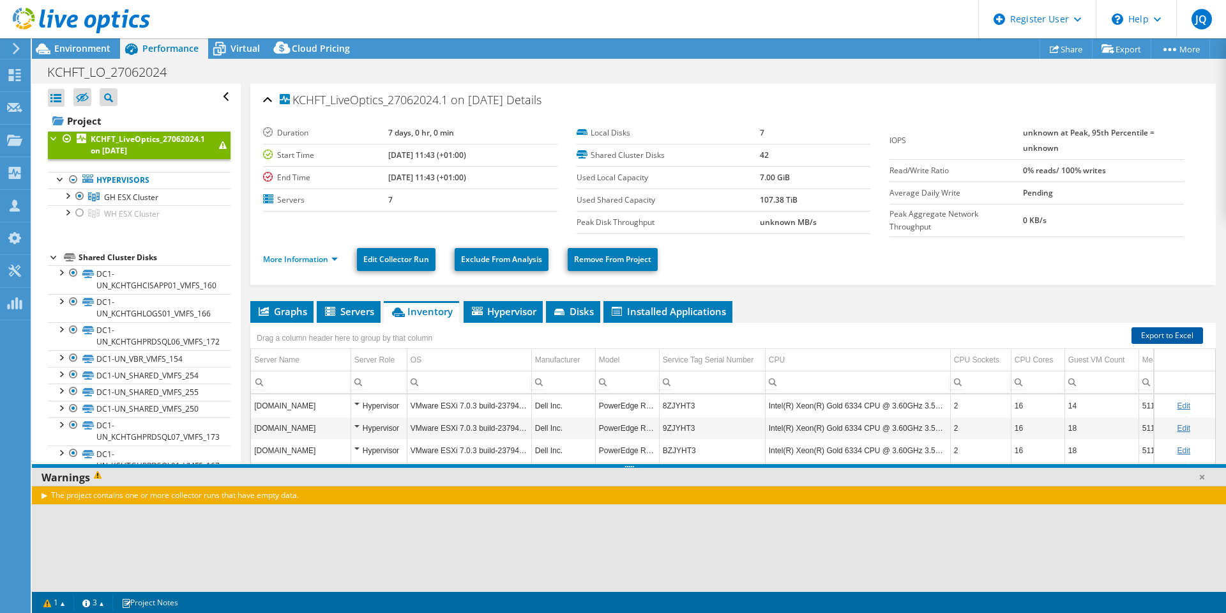
click at [1155, 330] on link "Export to Excel" at bounding box center [1168, 335] width 72 height 17
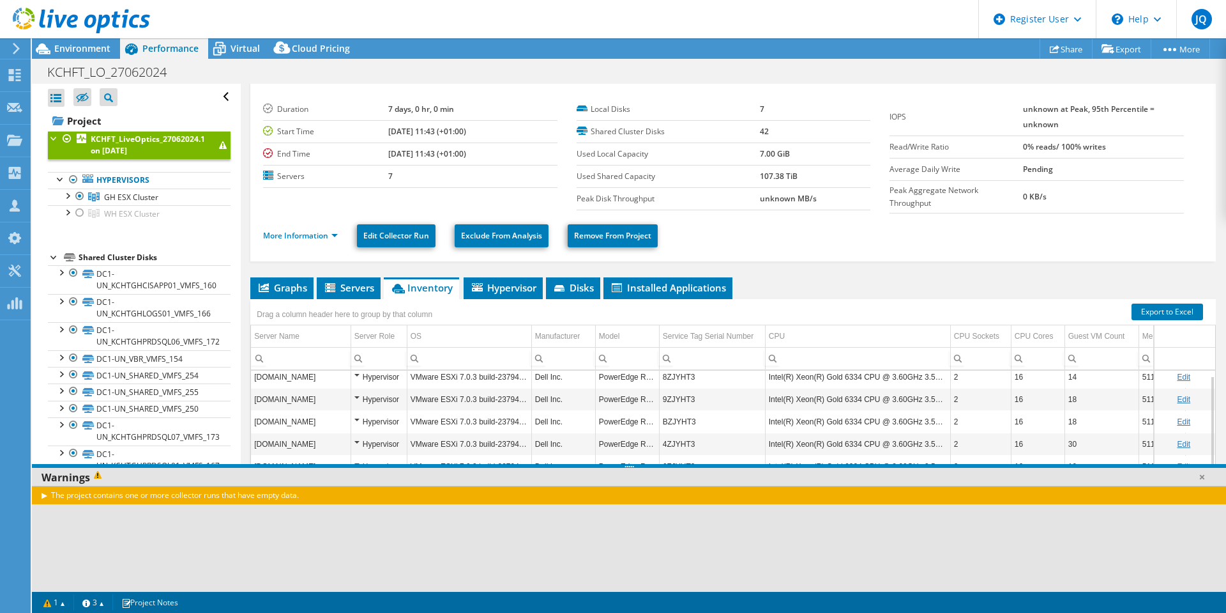
scroll to position [55, 0]
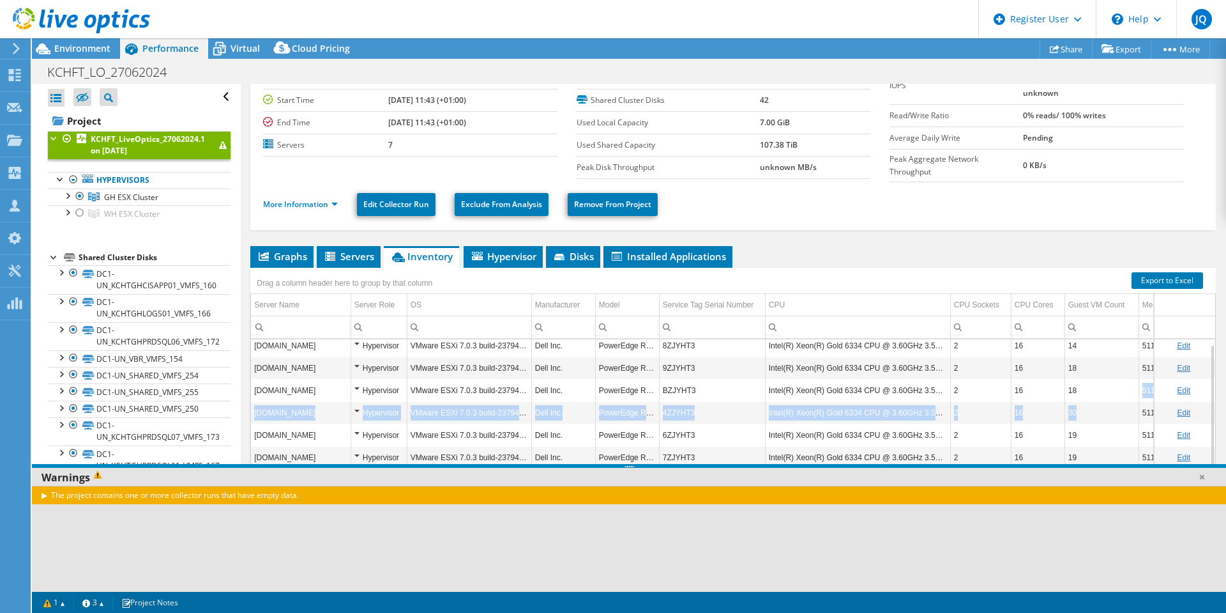
click at [1134, 401] on tbody "kchtghesx03.kentcht.nhs.uk Hypervisor VMware ESXi 7.0.3 build-23794027 Dell Inc…" at bounding box center [749, 433] width 996 height 199
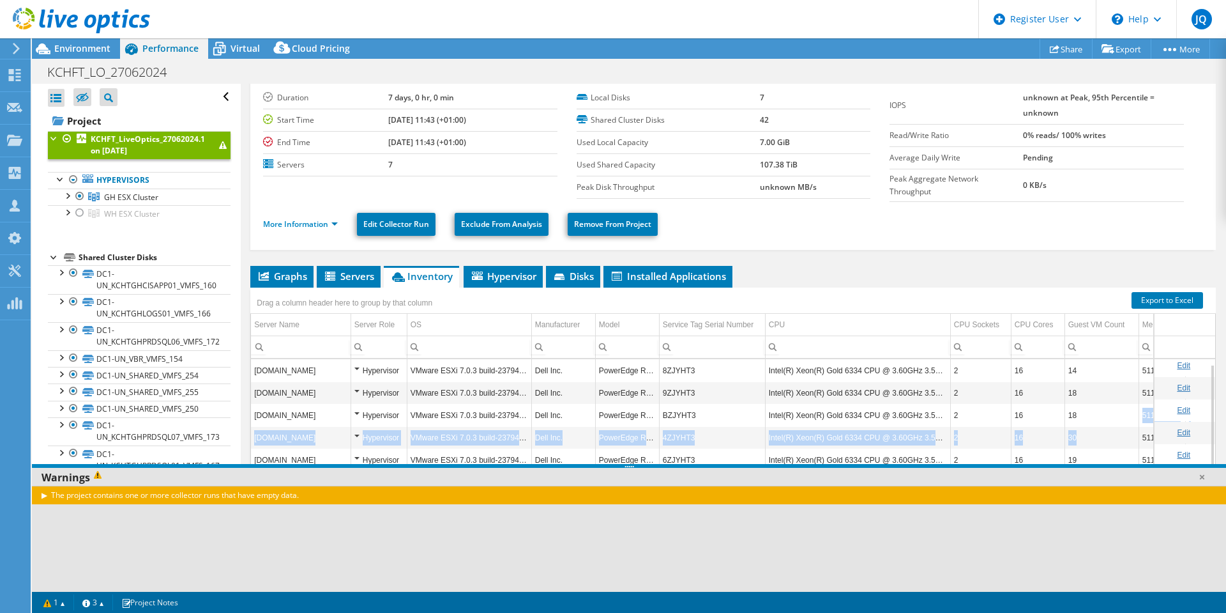
scroll to position [5, 0]
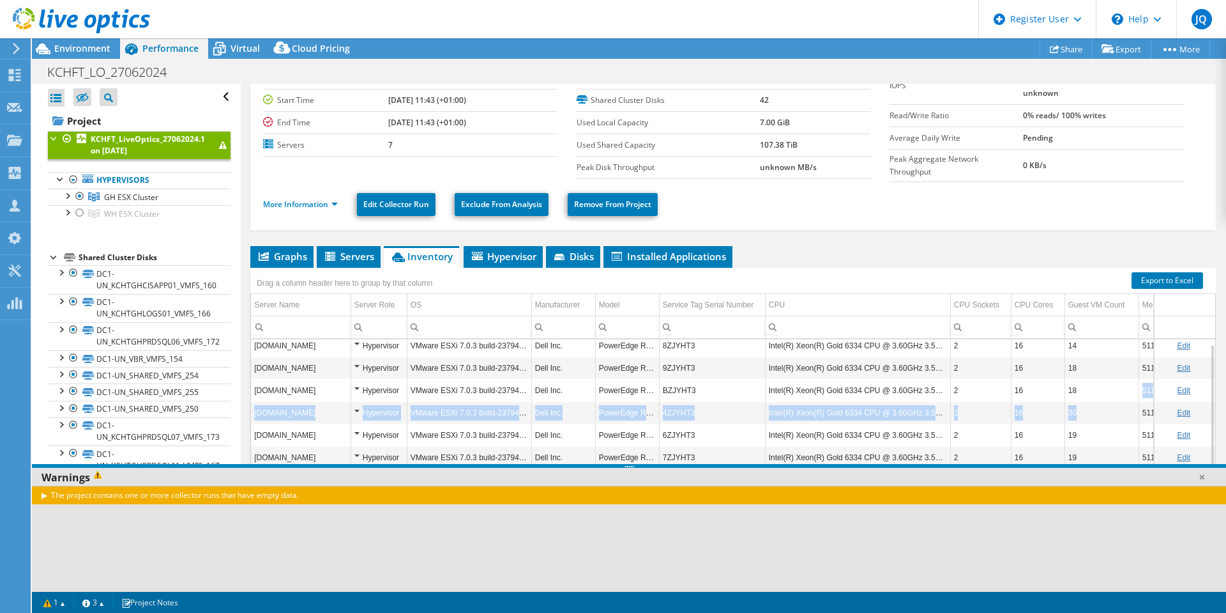
click at [740, 330] on input "Column Service Tag Serial Number, Filter cell" at bounding box center [712, 327] width 105 height 17
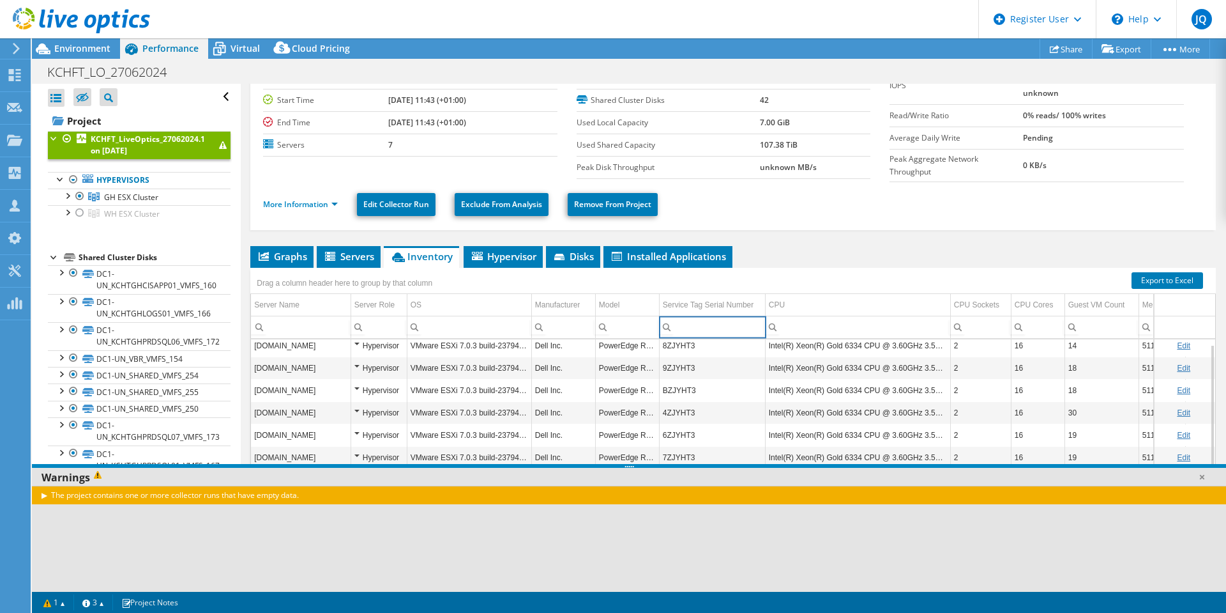
scroll to position [0, 0]
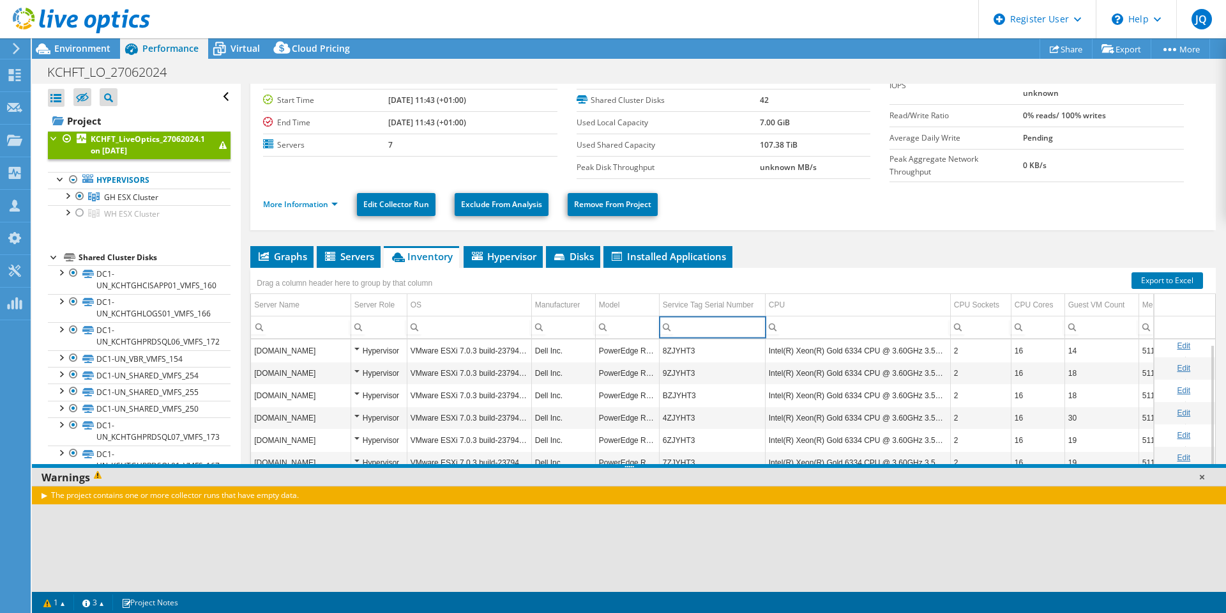
click at [1204, 477] on link at bounding box center [1202, 476] width 13 height 13
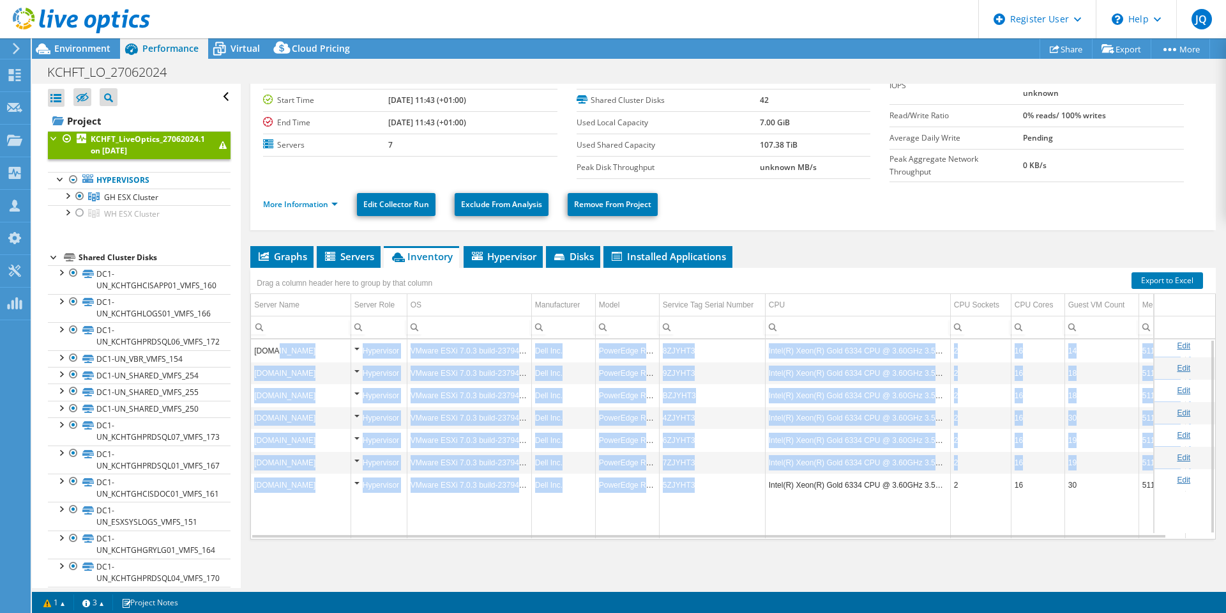
drag, startPoint x: 714, startPoint y: 489, endPoint x: 271, endPoint y: 359, distance: 460.7
click at [271, 359] on tbody "kchtghesx03.kentcht.nhs.uk Hypervisor VMware ESXi 7.0.3 build-23794027 Dell Inc…" at bounding box center [749, 438] width 996 height 199
click at [273, 365] on td "kchtghesx01.kentcht.nhs.uk" at bounding box center [301, 373] width 100 height 22
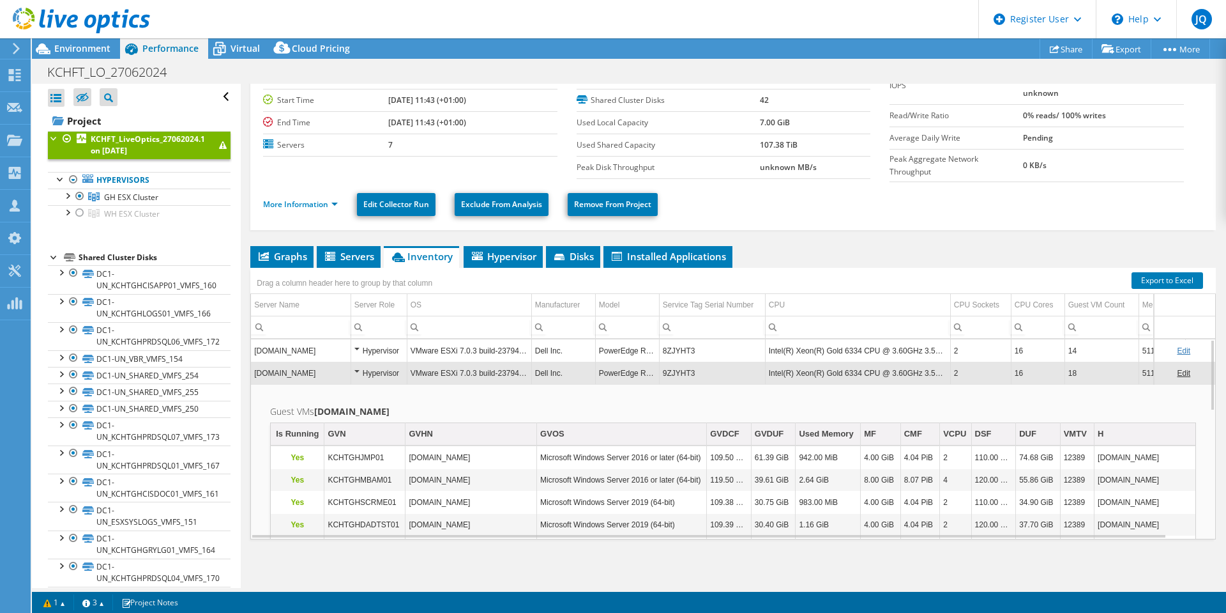
click at [401, 258] on icon at bounding box center [398, 257] width 13 height 10
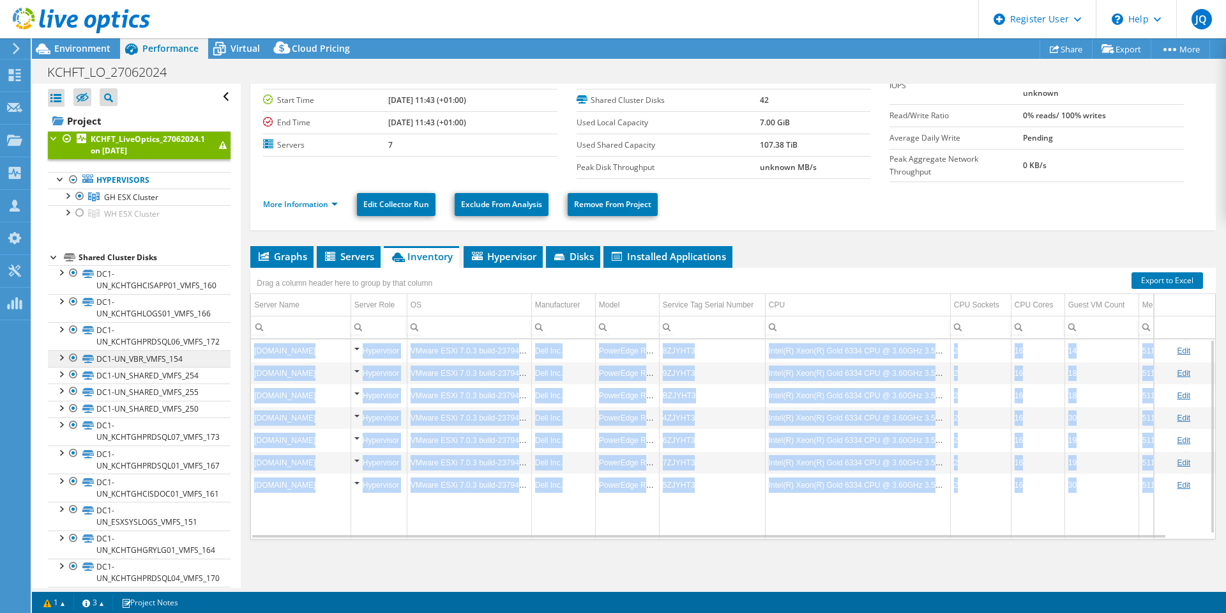
drag, startPoint x: 734, startPoint y: 515, endPoint x: 212, endPoint y: 353, distance: 546.3
click at [240, 344] on div "Open All Close All Hide Excluded Nodes Project Tree Filter" at bounding box center [629, 336] width 1195 height 504
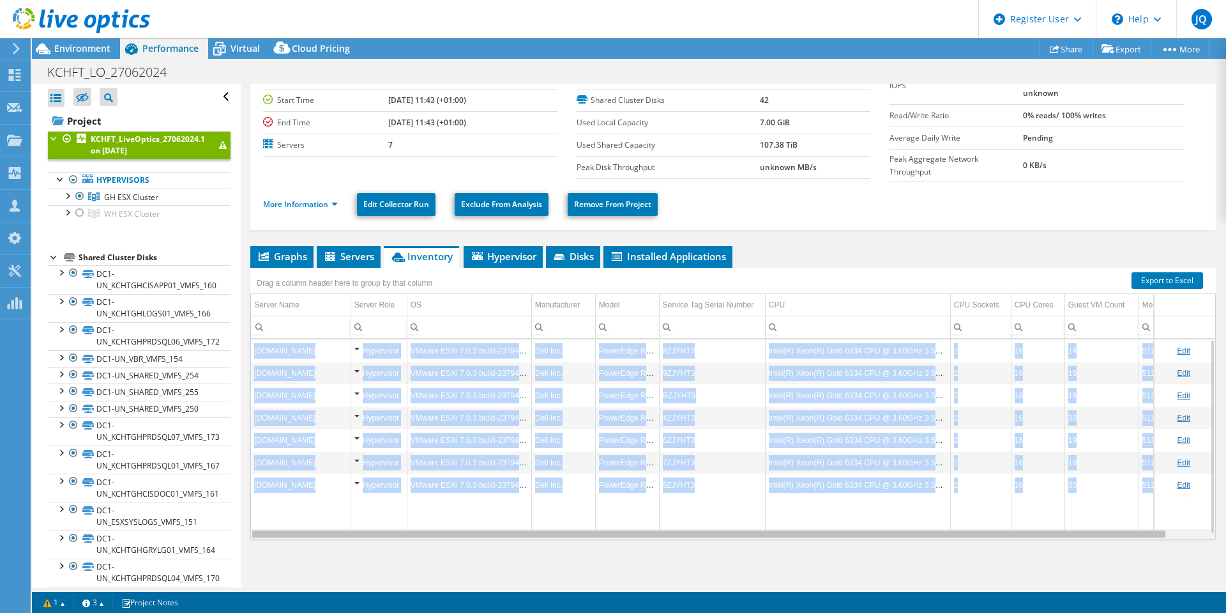
click at [552, 535] on div "Data grid" at bounding box center [708, 533] width 913 height 7
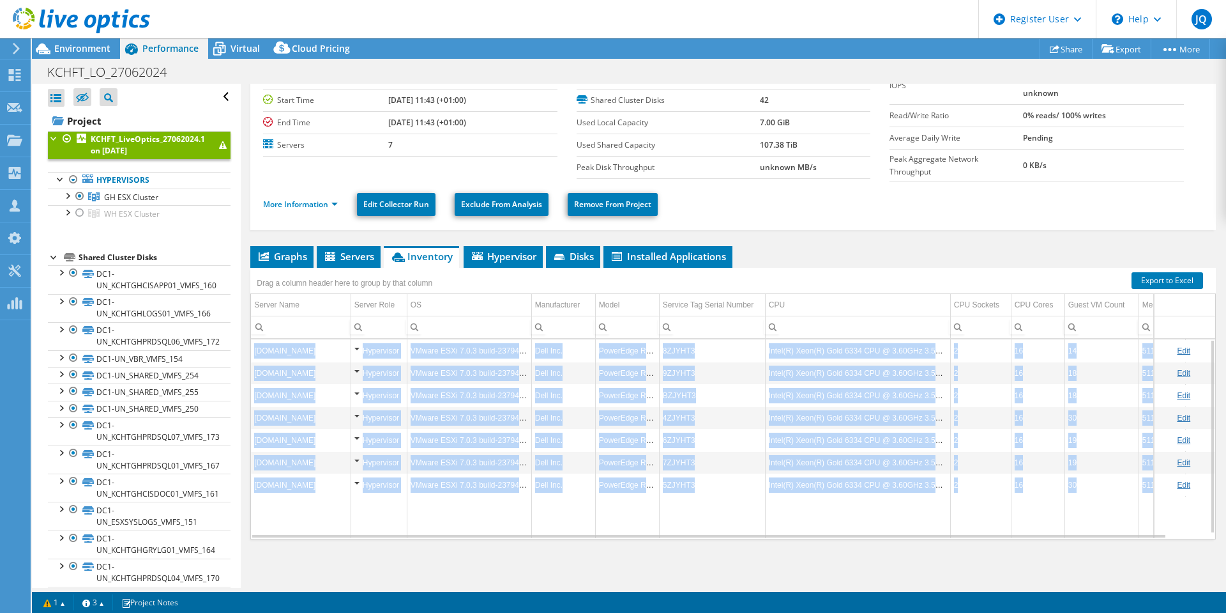
click at [1065, 514] on td "Data grid" at bounding box center [1102, 517] width 74 height 42
click at [919, 522] on td "Data grid" at bounding box center [857, 517] width 185 height 42
drag, startPoint x: 707, startPoint y: 488, endPoint x: 256, endPoint y: 353, distance: 471.3
click at [256, 353] on tbody "kchtghesx03.kentcht.nhs.uk Hypervisor VMware ESXi 7.0.3 build-23794027 Dell Inc…" at bounding box center [749, 438] width 996 height 199
copy tbody "kchtghesx03.kentcht.nhs.uk Hypervisor VMware ESXi 7.0.3 build-23794027 Dell Inc…"
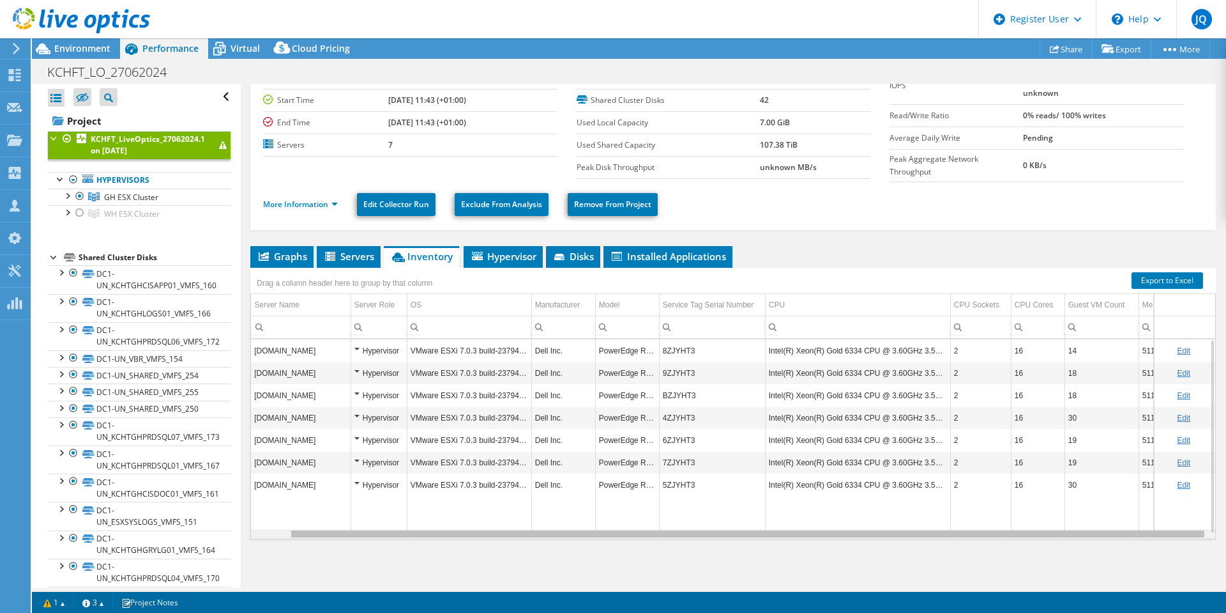
scroll to position [0, 41]
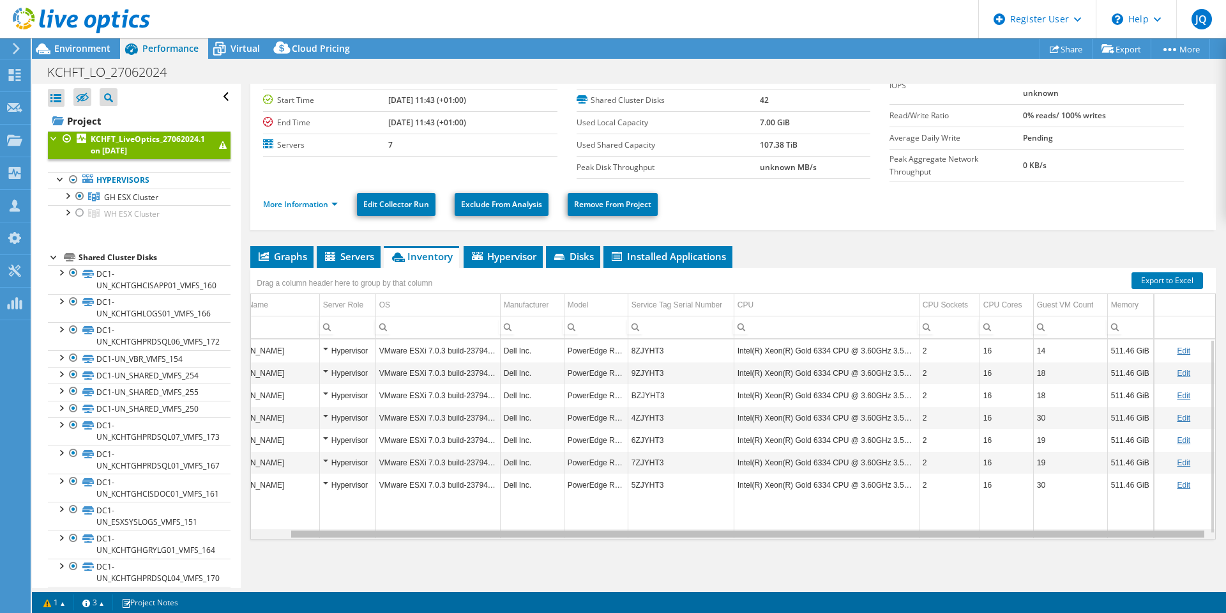
drag, startPoint x: 919, startPoint y: 535, endPoint x: 1050, endPoint y: 535, distance: 131.6
click at [1050, 535] on body "JQ Dell User James Quigley James.Quigley@dell.com Dell My Profile Log Out \n He…" at bounding box center [613, 306] width 1226 height 613
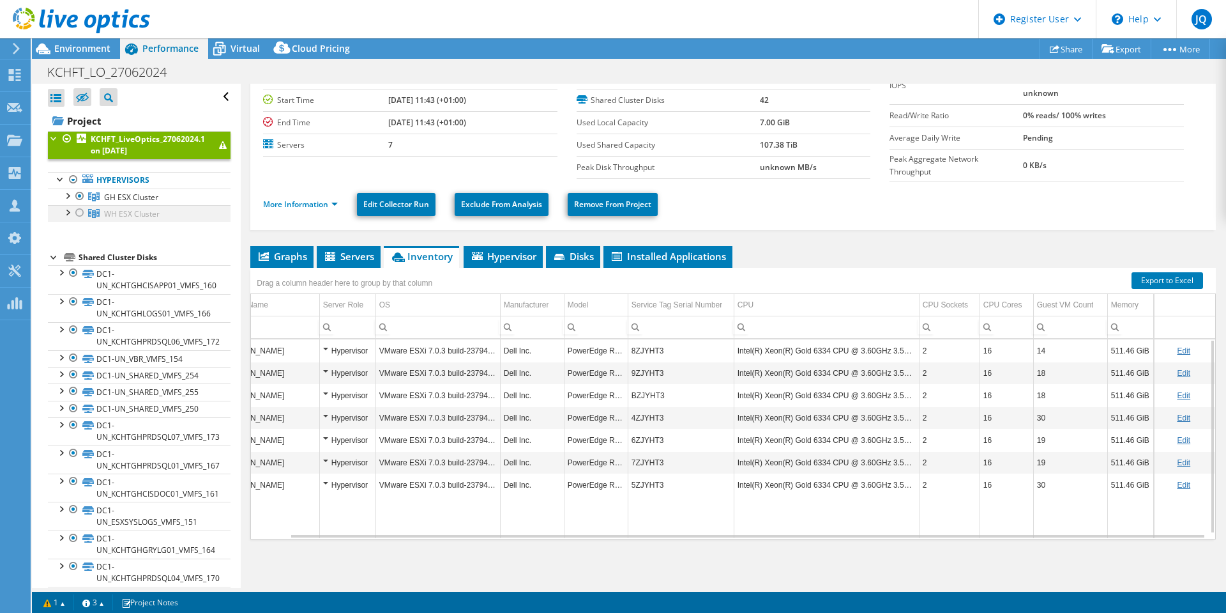
click at [82, 213] on div at bounding box center [79, 212] width 13 height 15
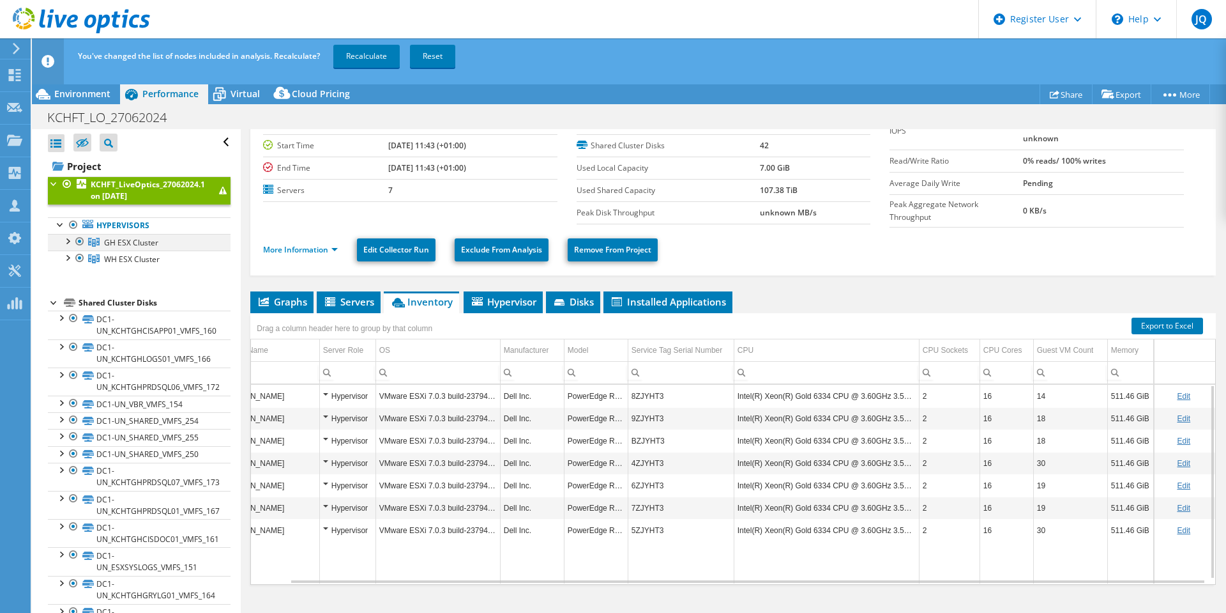
click at [75, 241] on div at bounding box center [79, 241] width 13 height 15
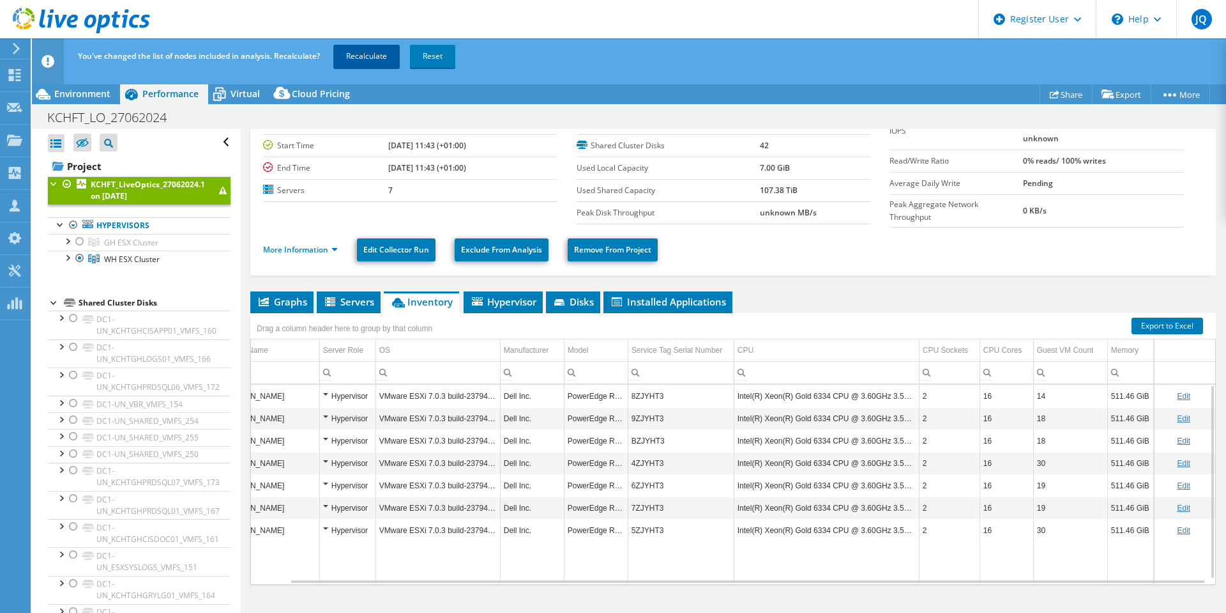
click at [350, 59] on link "Recalculate" at bounding box center [366, 56] width 66 height 23
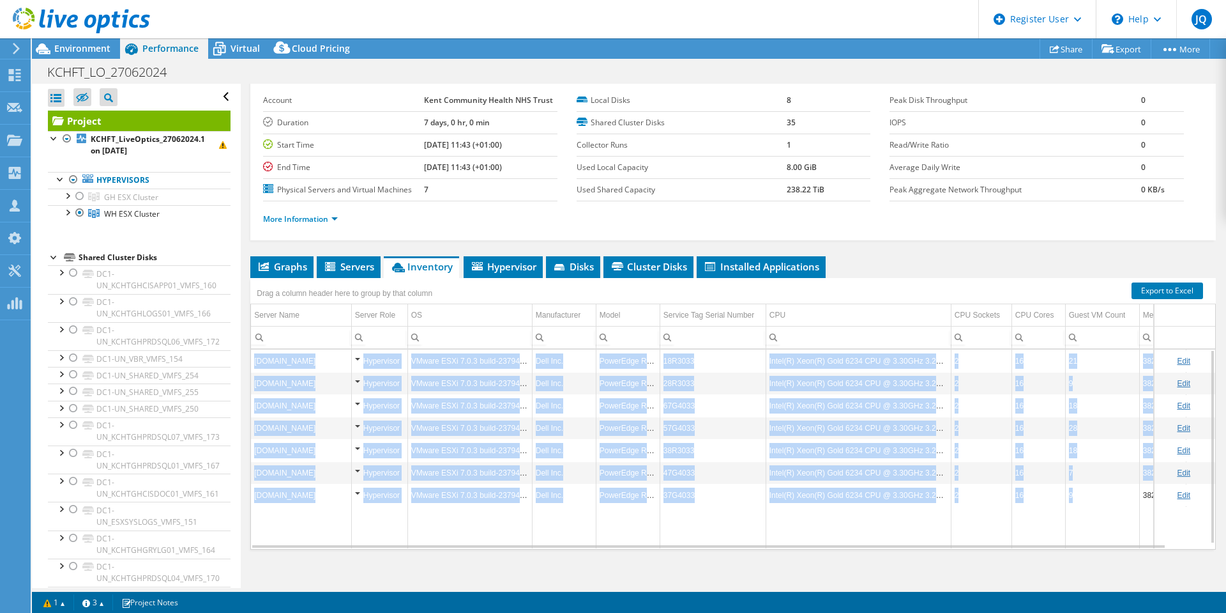
drag, startPoint x: 254, startPoint y: 360, endPoint x: 1133, endPoint y: 502, distance: 889.8
click at [1133, 502] on tbody "kchtwhesx04.kentcht.nhs.uk Hypervisor VMware ESXi 7.0.3 build-23794027 Dell Inc…" at bounding box center [749, 448] width 996 height 199
copy tbody "kchtwhesx04.kentcht.nhs.uk Hypervisor VMware ESXi 7.0.3 build-23794027 Dell Inc…"
click at [805, 494] on td "Intel(R) Xeon(R) Gold 6234 CPU @ 3.30GHz 3.29 GHz" at bounding box center [858, 495] width 185 height 22
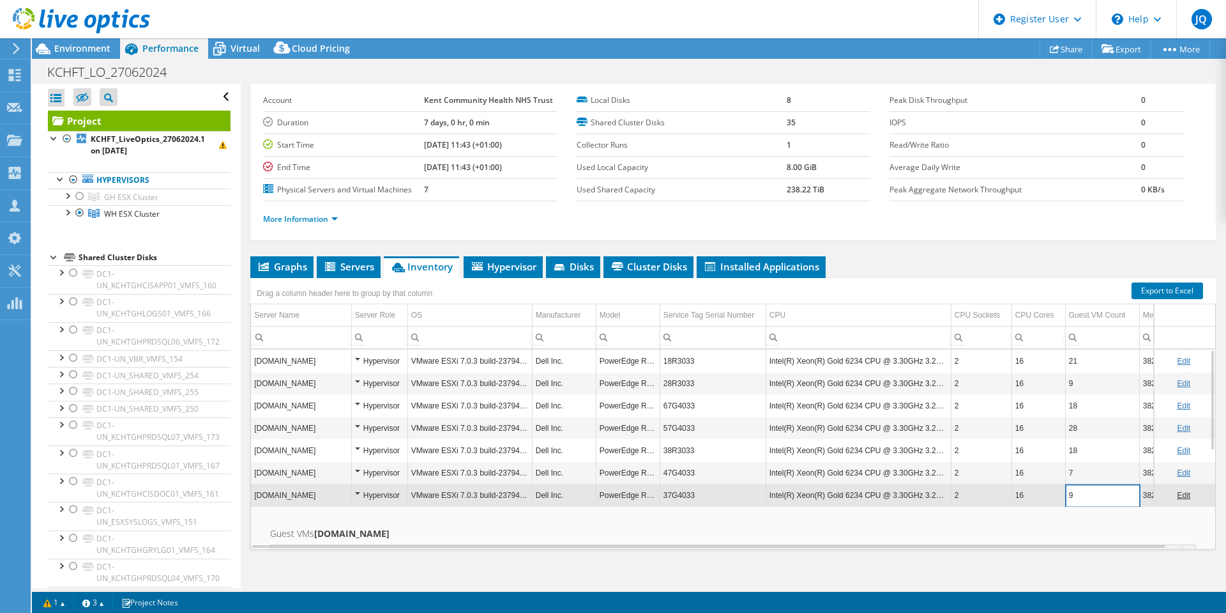
scroll to position [0, 42]
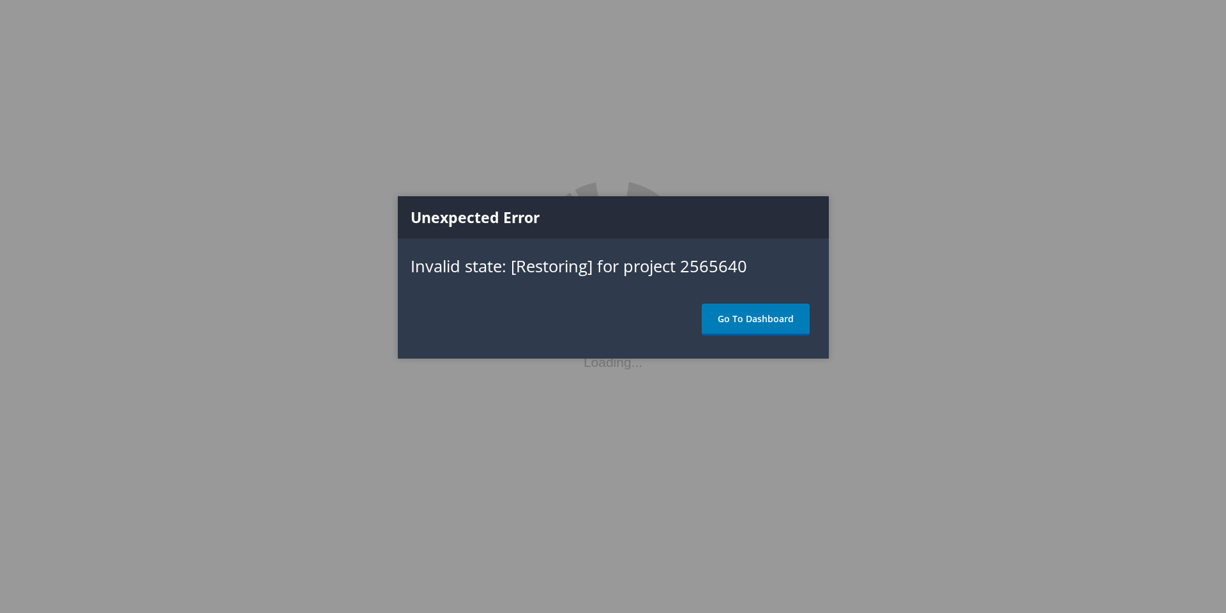
click at [744, 325] on link "Go To Dashboard" at bounding box center [756, 319] width 108 height 32
